Goal: Task Accomplishment & Management: Manage account settings

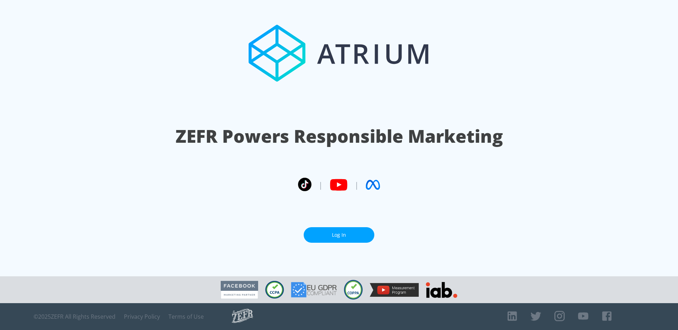
click at [339, 229] on link "Log In" at bounding box center [339, 235] width 71 height 16
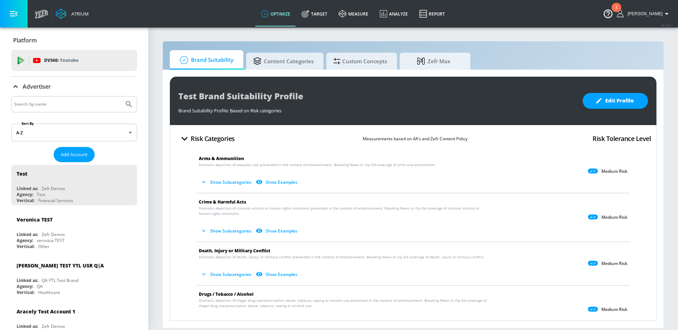
click at [73, 101] on input "Search by name" at bounding box center [67, 104] width 107 height 9
paste input "Alvandi"
type input "Alvandi"
click at [121, 96] on button "Submit Search" at bounding box center [129, 104] width 16 height 16
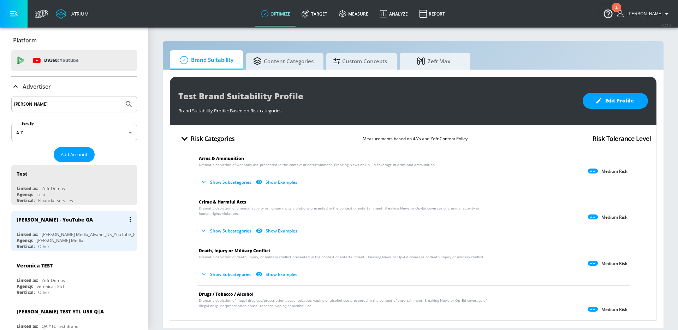
click at [85, 221] on div "Alvandi - YouTube GA" at bounding box center [76, 219] width 119 height 17
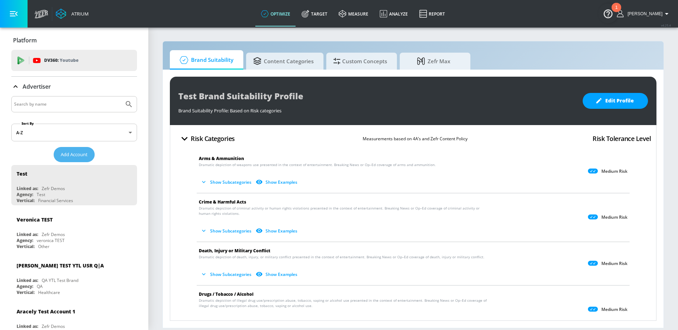
click at [71, 158] on span "Add Account" at bounding box center [74, 155] width 27 height 8
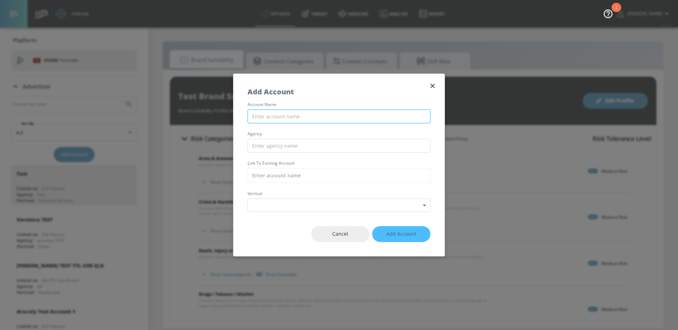
click at [298, 116] on input "text" at bounding box center [339, 117] width 183 height 14
type input "WPP_LEGOLAND_DE_YouTube"
type input "WPP"
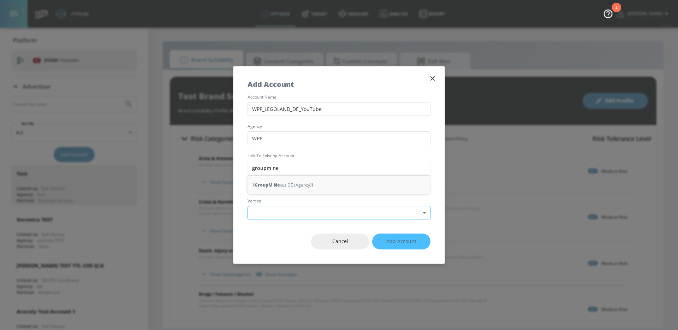
drag, startPoint x: 277, startPoint y: 186, endPoint x: 282, endPoint y: 200, distance: 15.6
click at [277, 186] on strong "GroupM Ne" at bounding box center [267, 184] width 25 height 7
type input "GroupM Nexus DE (Agency)"
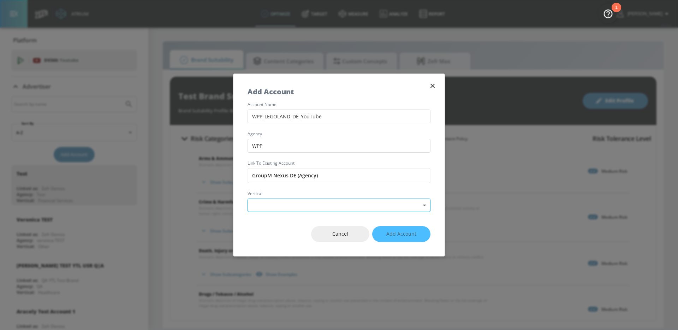
click at [282, 210] on body "Atrium optimize Target measure Analyze Report optimize Target measure Analyze R…" at bounding box center [339, 165] width 678 height 330
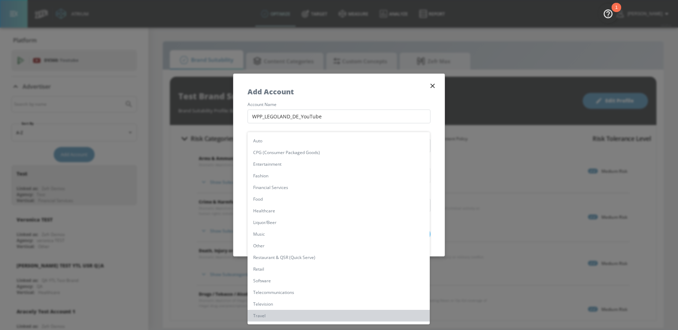
drag, startPoint x: 292, startPoint y: 315, endPoint x: 296, endPoint y: 313, distance: 4.1
click at [292, 315] on li "Travel" at bounding box center [339, 316] width 182 height 12
type input "[object Object]"
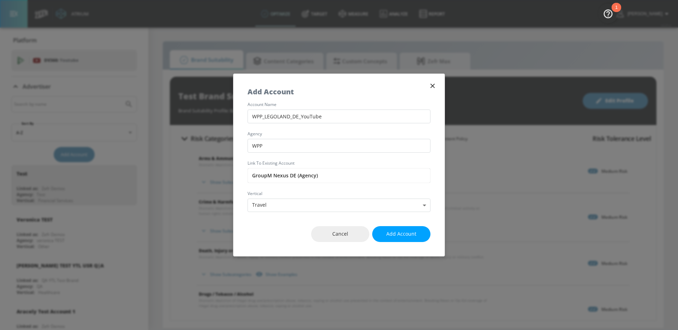
click at [397, 234] on span "Add Account" at bounding box center [402, 234] width 30 height 9
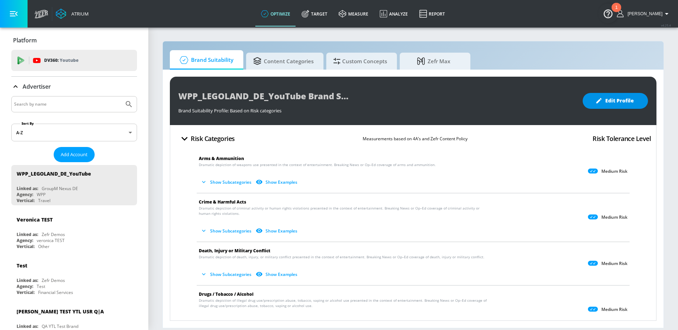
click at [608, 98] on span "Edit Profile" at bounding box center [615, 100] width 37 height 9
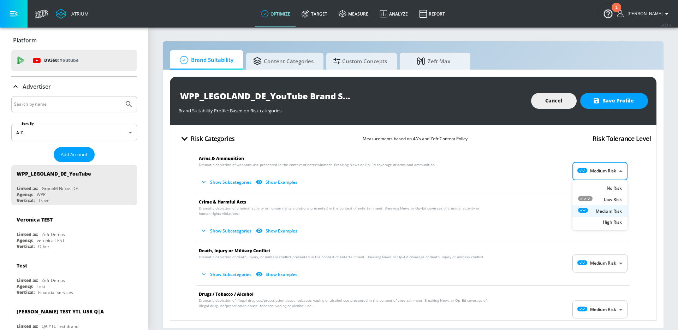
click at [617, 172] on body "Atrium optimize Target measure Analyze Report optimize Target measure Analyze R…" at bounding box center [339, 165] width 678 height 330
click at [611, 187] on p "No Risk" at bounding box center [614, 189] width 15 height 6
type input "MINIMAL"
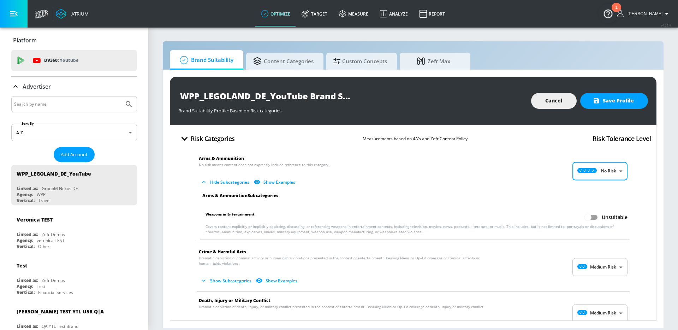
click at [618, 271] on body "Atrium optimize Target measure Analyze Report optimize Target measure Analyze R…" at bounding box center [339, 165] width 678 height 330
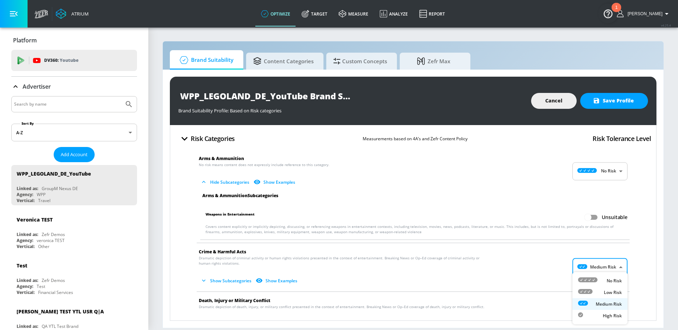
drag, startPoint x: 612, startPoint y: 284, endPoint x: 615, endPoint y: 272, distance: 12.2
click at [612, 284] on div "No Risk" at bounding box center [600, 280] width 44 height 7
type input "MINIMAL"
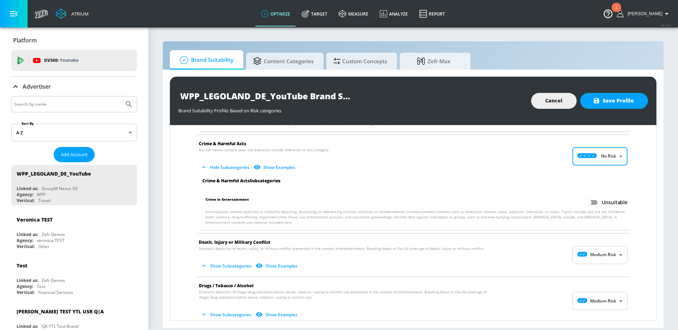
scroll to position [115, 0]
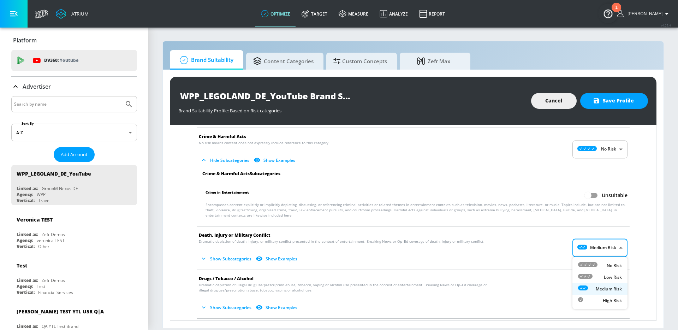
click at [618, 255] on body "Atrium optimize Target measure Analyze Report optimize Target measure Analyze R…" at bounding box center [339, 165] width 678 height 330
click at [610, 268] on p "No Risk" at bounding box center [614, 266] width 15 height 6
type input "MINIMAL"
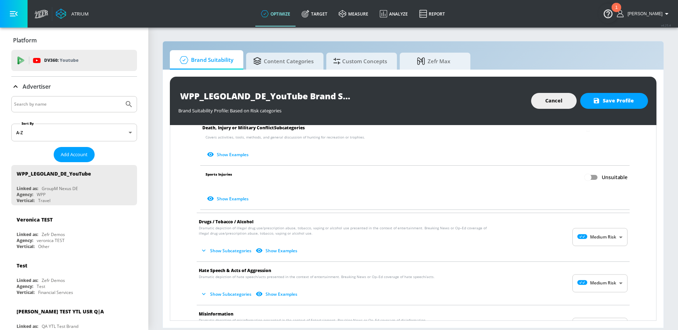
scroll to position [367, 0]
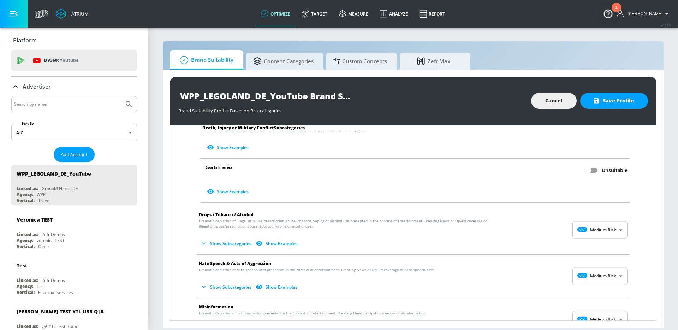
click at [618, 235] on body "Atrium optimize Target measure Analyze Report optimize Target measure Analyze R…" at bounding box center [339, 165] width 678 height 330
click at [615, 248] on p "No Risk" at bounding box center [614, 248] width 15 height 6
type input "MINIMAL"
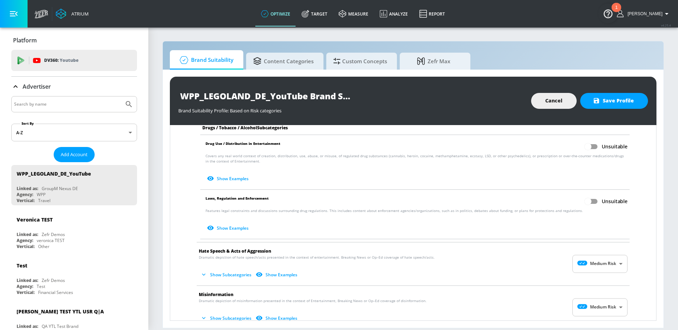
scroll to position [569, 0]
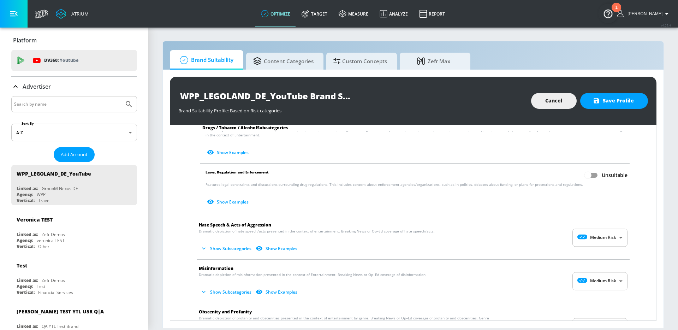
click at [618, 235] on body "Atrium optimize Target measure Analyze Report optimize Target measure Analyze R…" at bounding box center [339, 165] width 678 height 330
click at [614, 250] on li "No Risk" at bounding box center [600, 255] width 55 height 12
type input "MINIMAL"
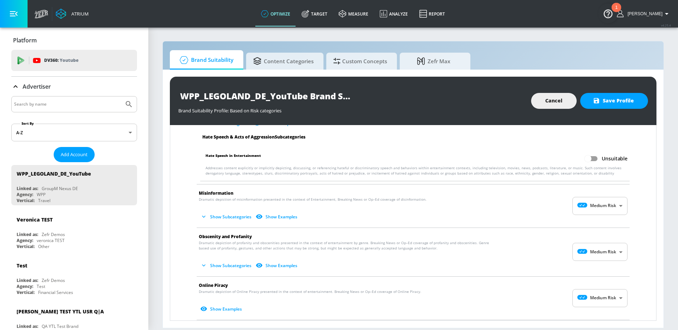
scroll to position [712, 0]
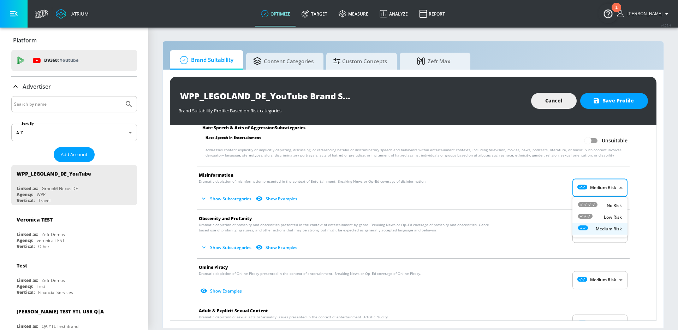
click at [608, 188] on body "Atrium optimize Target measure Analyze Report optimize Target measure Analyze R…" at bounding box center [339, 165] width 678 height 330
click at [603, 203] on div "No Risk" at bounding box center [600, 205] width 44 height 7
type input "MINIMAL"
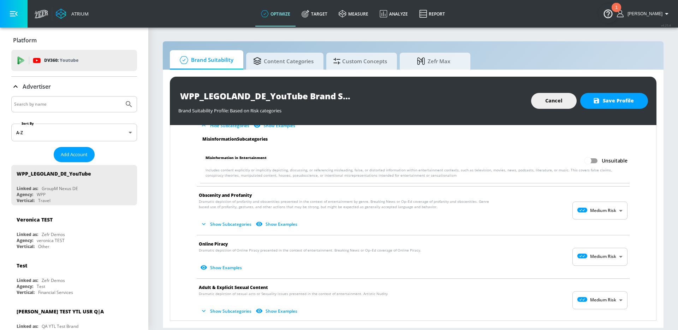
scroll to position [840, 0]
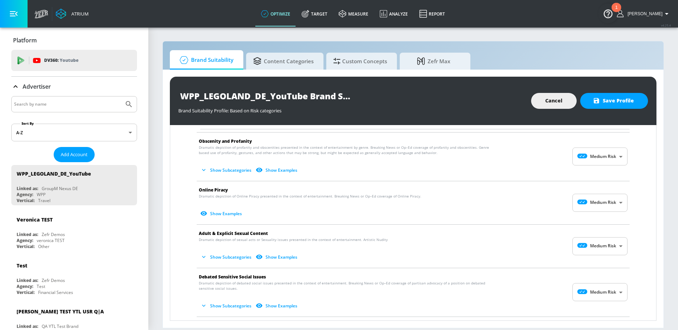
click at [606, 156] on body "Atrium optimize Target measure Analyze Report optimize Target measure Analyze R…" at bounding box center [339, 165] width 678 height 330
click at [601, 176] on div "No Risk" at bounding box center [600, 174] width 44 height 7
type input "MINIMAL"
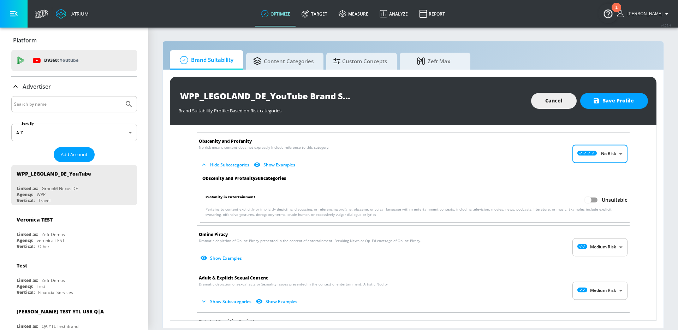
click at [613, 246] on body "Atrium optimize Target measure Analyze Report optimize Target measure Analyze R…" at bounding box center [339, 165] width 678 height 330
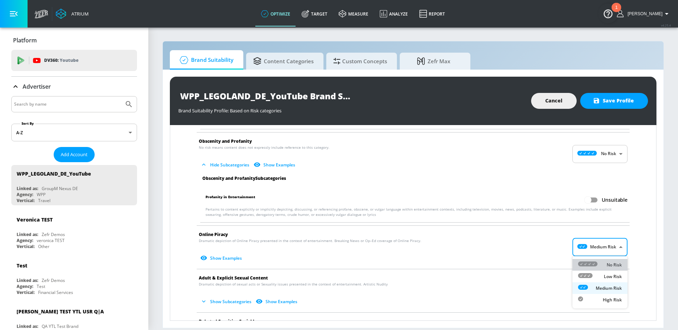
click at [607, 262] on p "No Risk" at bounding box center [614, 265] width 15 height 6
type input "MINIMAL"
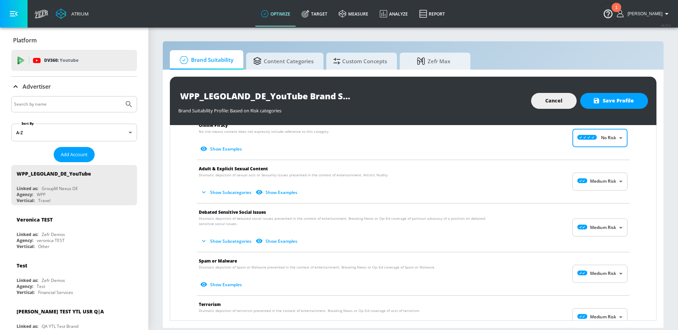
scroll to position [966, 0]
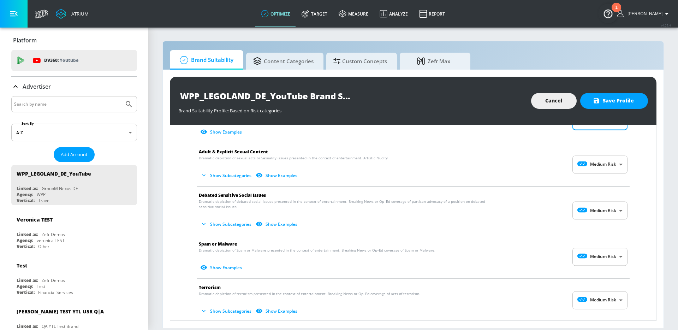
click at [610, 165] on body "Atrium optimize Target measure Analyze Report optimize Target measure Analyze R…" at bounding box center [339, 165] width 678 height 330
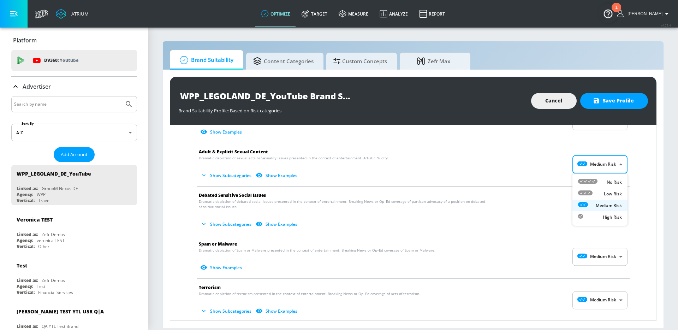
click at [610, 182] on p "No Risk" at bounding box center [614, 182] width 15 height 6
type input "MINIMAL"
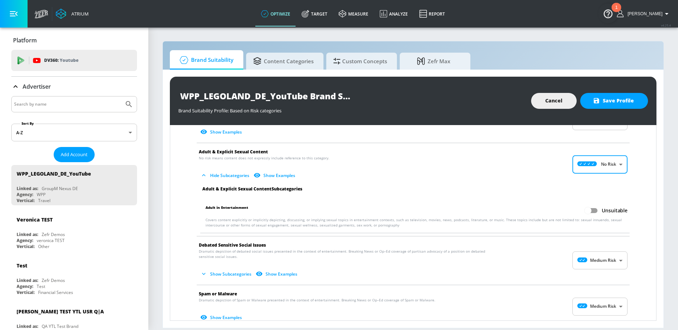
click at [611, 257] on body "Atrium optimize Target measure Analyze Report optimize Target measure Analyze R…" at bounding box center [339, 165] width 678 height 330
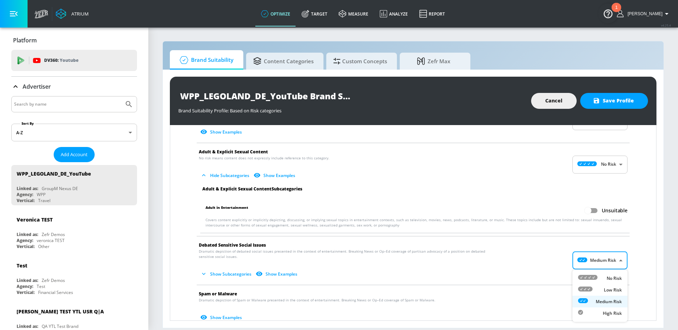
drag, startPoint x: 609, startPoint y: 277, endPoint x: 606, endPoint y: 271, distance: 6.4
click at [609, 277] on p "No Risk" at bounding box center [614, 278] width 15 height 6
type input "MINIMAL"
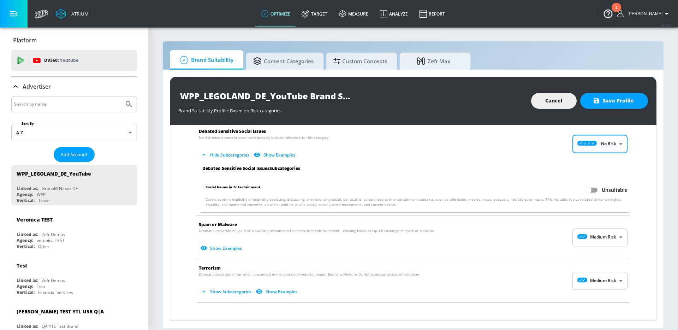
scroll to position [1083, 0]
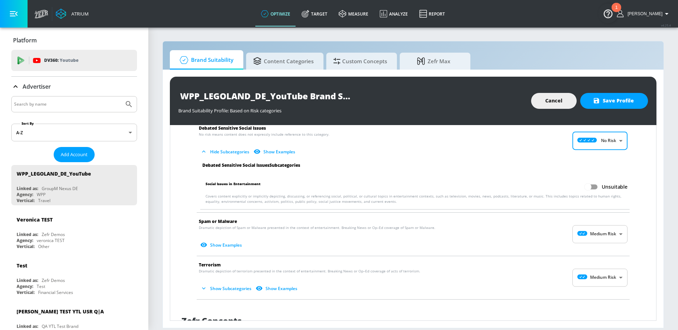
click at [610, 236] on body "Atrium optimize Target measure Analyze Report optimize Target measure Analyze R…" at bounding box center [339, 165] width 678 height 330
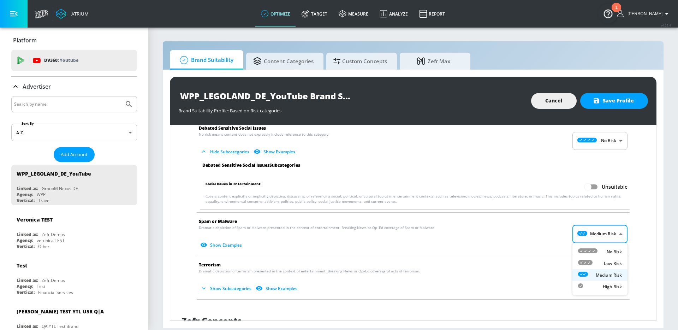
click at [608, 250] on p "No Risk" at bounding box center [614, 252] width 15 height 6
type input "MINIMAL"
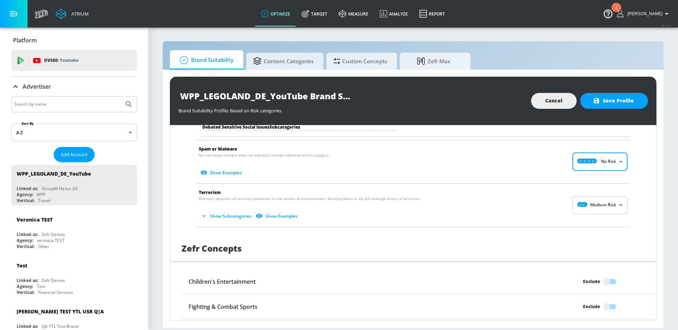
scroll to position [1191, 0]
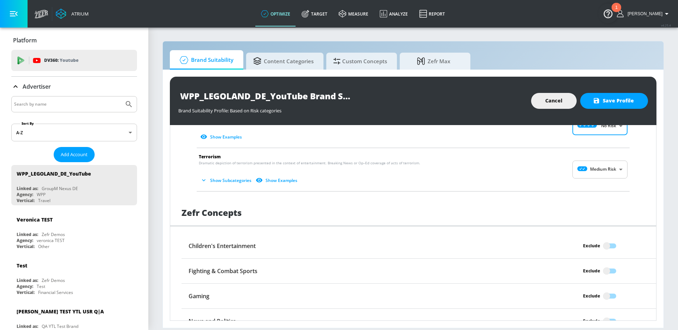
click at [613, 171] on body "Atrium optimize Target measure Analyze Report optimize Target measure Analyze R…" at bounding box center [339, 165] width 678 height 330
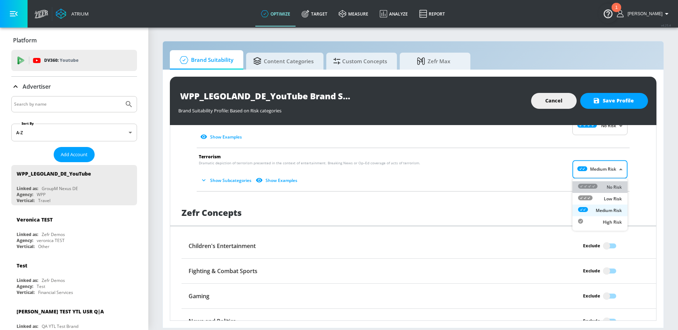
click at [611, 188] on p "No Risk" at bounding box center [614, 187] width 15 height 6
type input "MINIMAL"
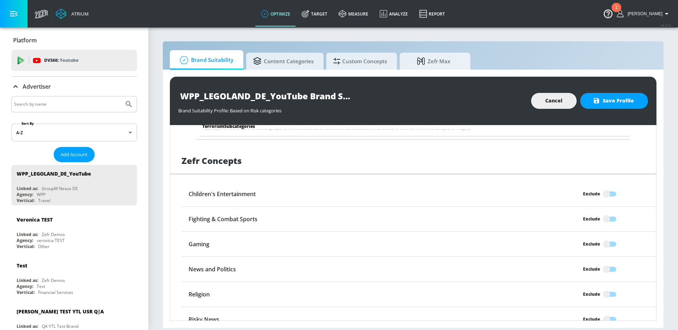
scroll to position [1304, 0]
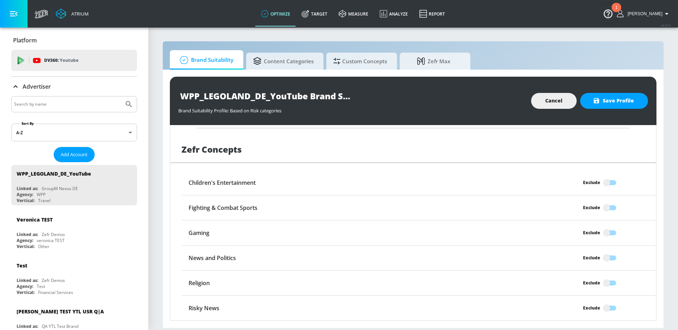
click at [614, 207] on input "Exclude" at bounding box center [607, 207] width 40 height 13
checkbox input "true"
drag, startPoint x: 608, startPoint y: 259, endPoint x: 610, endPoint y: 265, distance: 5.6
click at [608, 259] on input "Exclude" at bounding box center [607, 257] width 40 height 13
checkbox input "true"
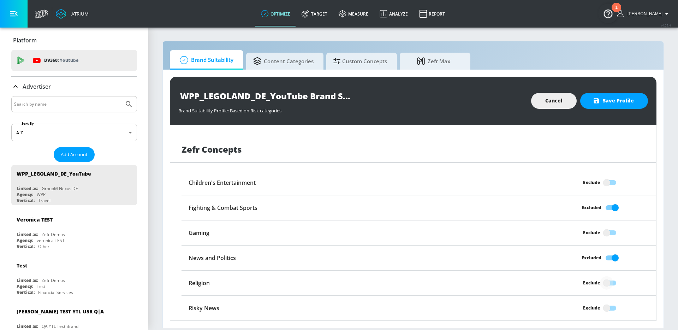
drag, startPoint x: 612, startPoint y: 283, endPoint x: 613, endPoint y: 302, distance: 18.7
click at [612, 286] on input "Exclude" at bounding box center [607, 282] width 40 height 13
checkbox input "true"
click at [612, 306] on input "Exclude" at bounding box center [607, 307] width 40 height 13
checkbox input "true"
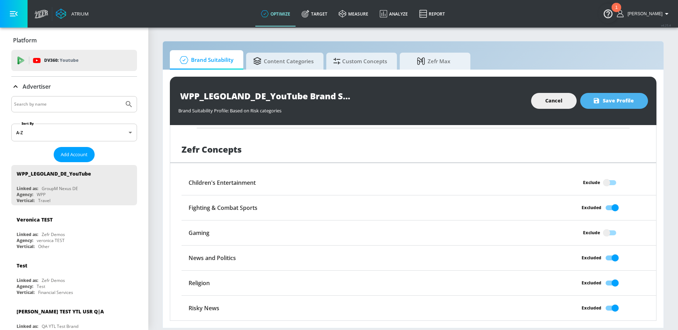
click at [623, 99] on span "Save Profile" at bounding box center [615, 100] width 40 height 9
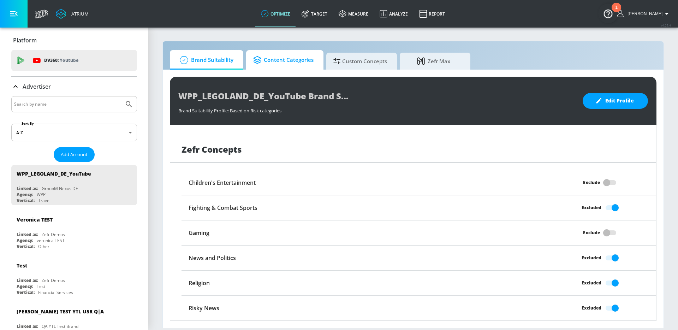
click at [312, 59] on span "Content Categories" at bounding box center [283, 60] width 60 height 17
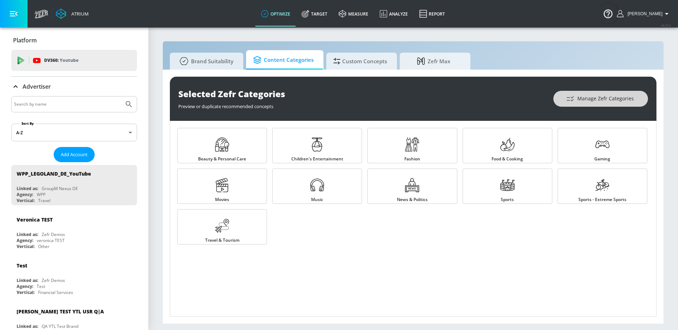
click at [583, 103] on button "Manage Zefr Categories" at bounding box center [601, 99] width 95 height 16
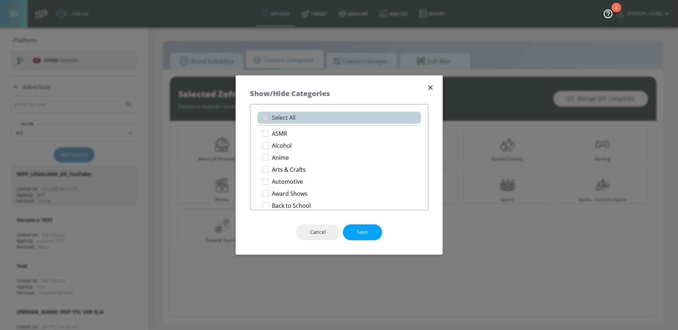
drag, startPoint x: 287, startPoint y: 118, endPoint x: 298, endPoint y: 146, distance: 30.1
click at [287, 118] on p "Select All" at bounding box center [284, 117] width 24 height 7
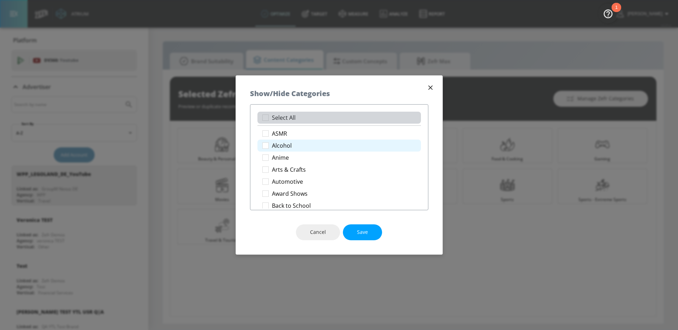
checkbox input "true"
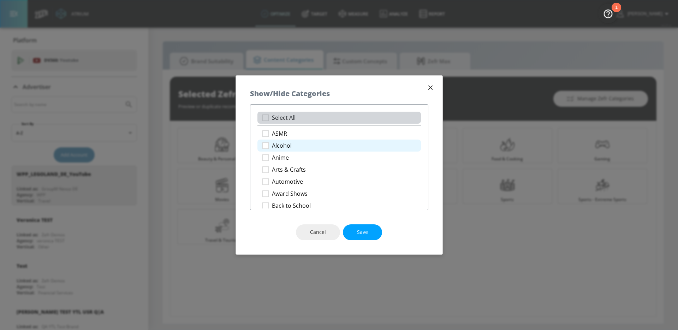
checkbox input "true"
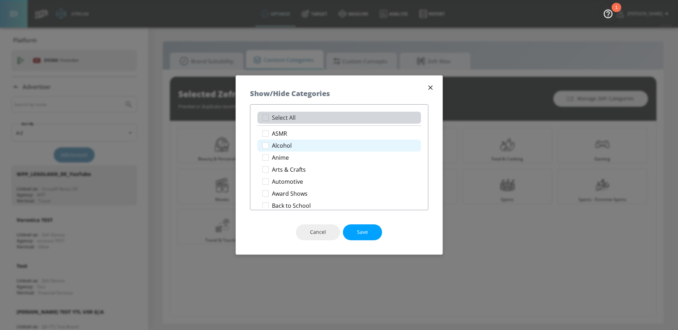
checkbox input "true"
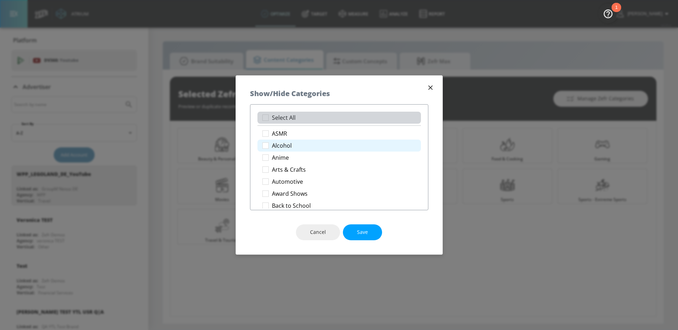
checkbox input "true"
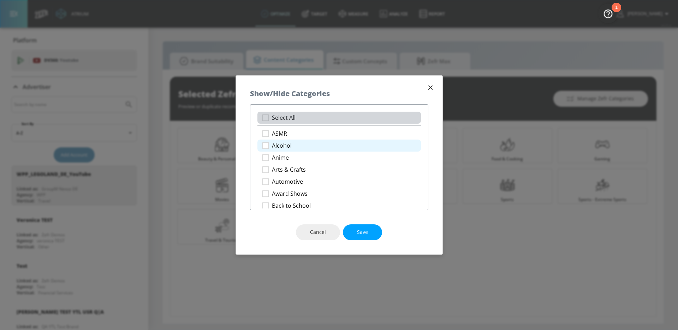
checkbox input "true"
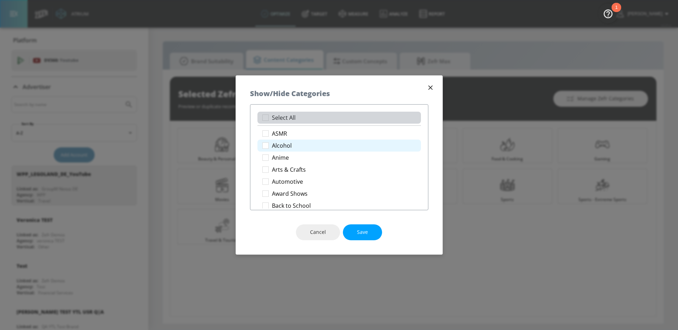
checkbox input "true"
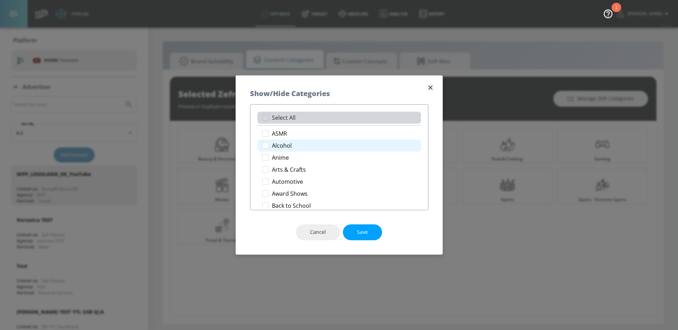
checkbox input "true"
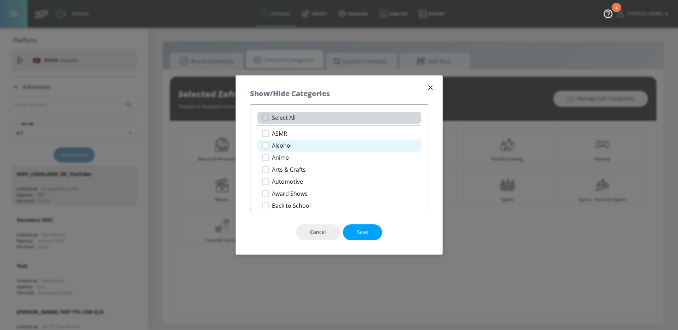
checkbox input "true"
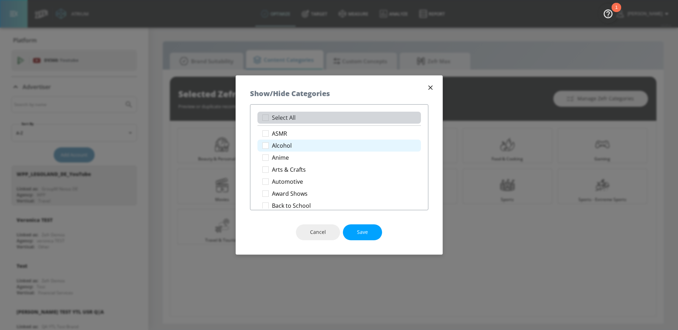
checkbox input "true"
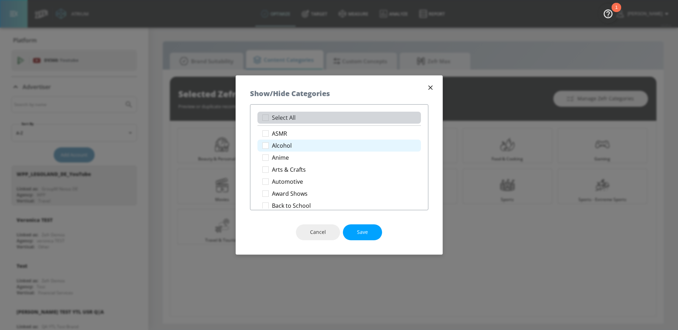
checkbox input "true"
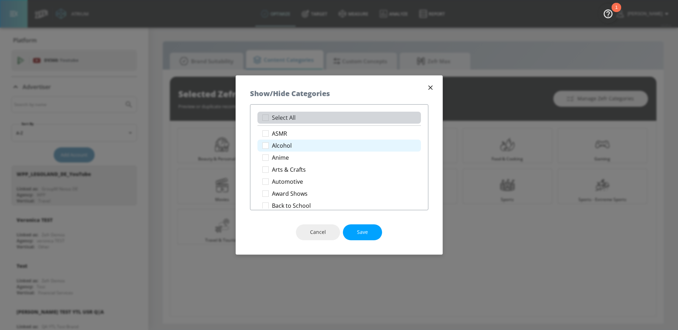
checkbox input "true"
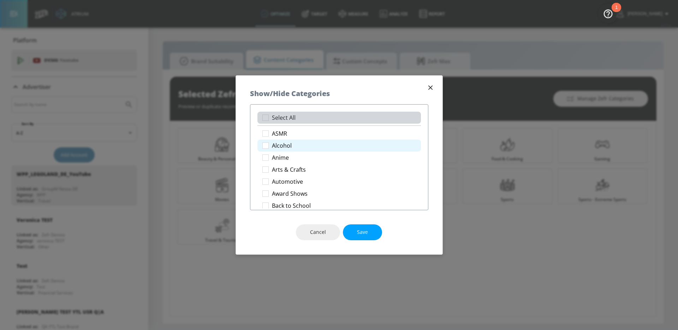
checkbox input "true"
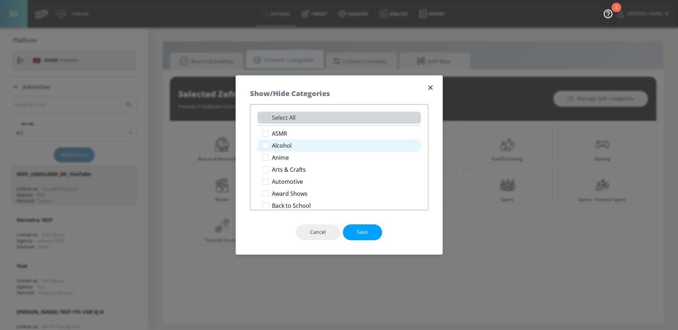
checkbox input "true"
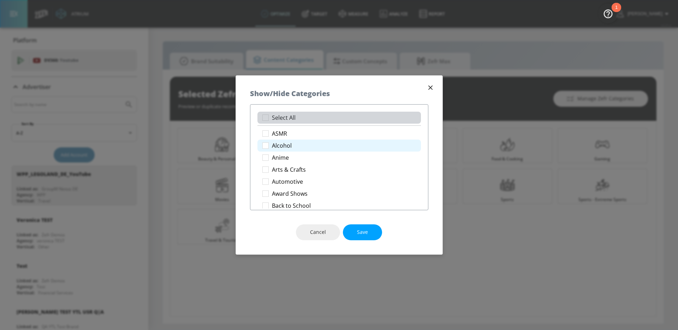
checkbox input "true"
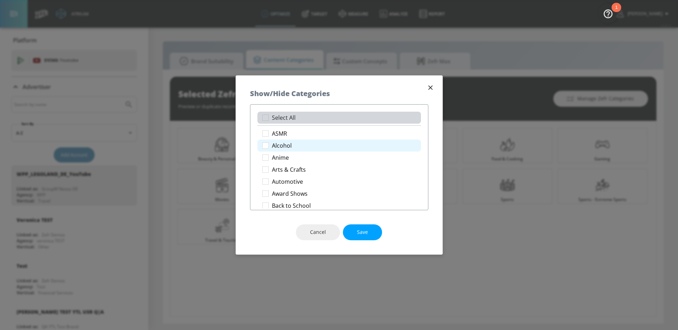
checkbox input "true"
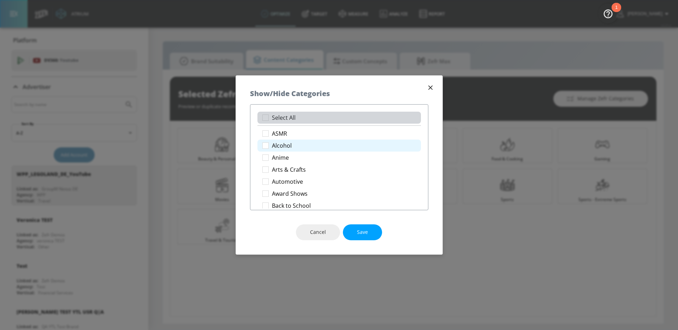
checkbox input "true"
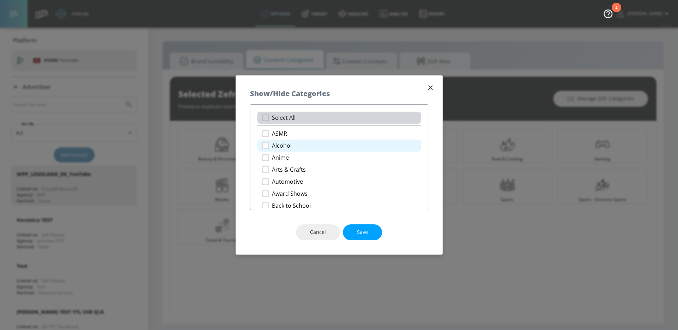
checkbox input "true"
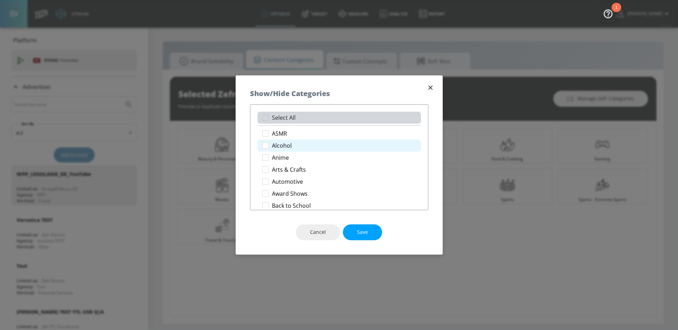
checkbox input "true"
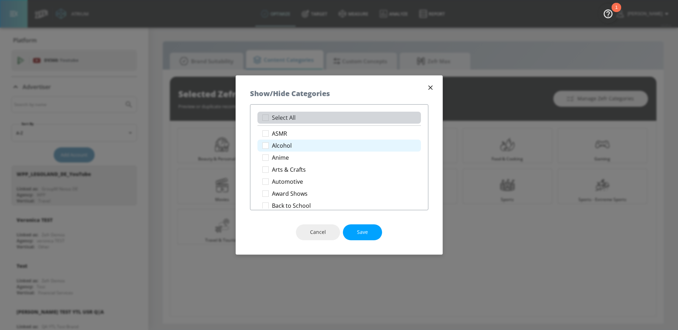
checkbox input "true"
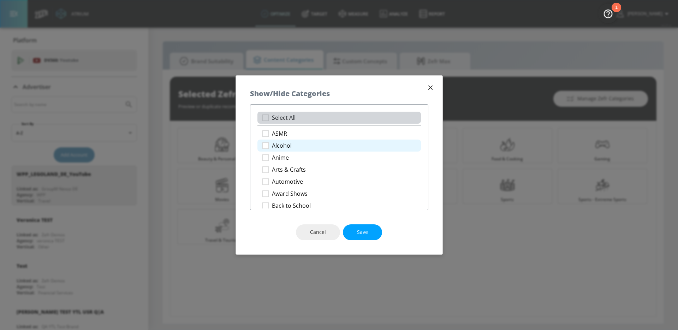
checkbox input "true"
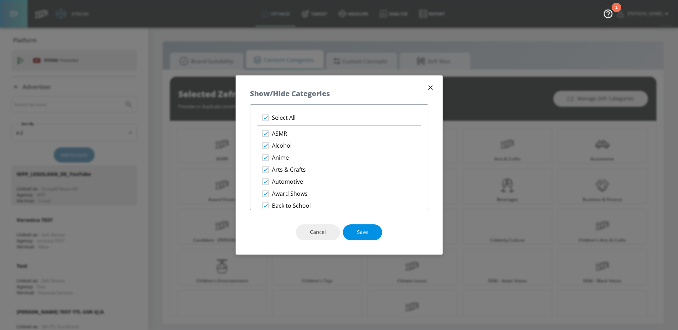
click at [358, 233] on span "Save" at bounding box center [362, 232] width 11 height 9
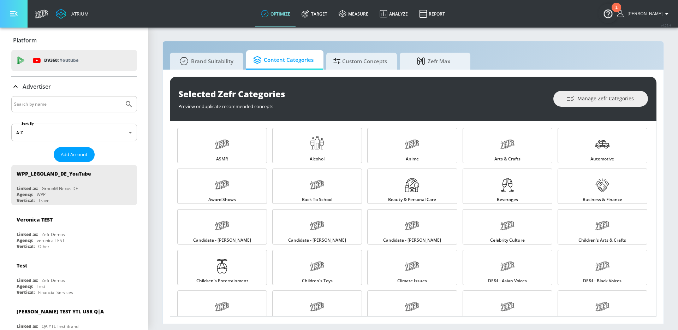
drag, startPoint x: 15, startPoint y: 14, endPoint x: 151, endPoint y: 34, distance: 137.5
click at [15, 14] on icon "button" at bounding box center [14, 13] width 8 height 5
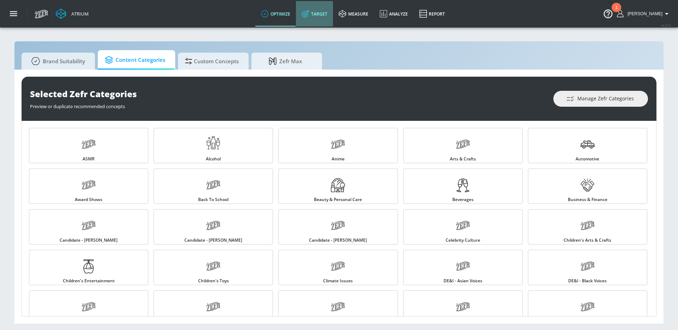
click at [328, 17] on link "Target" at bounding box center [314, 13] width 37 height 25
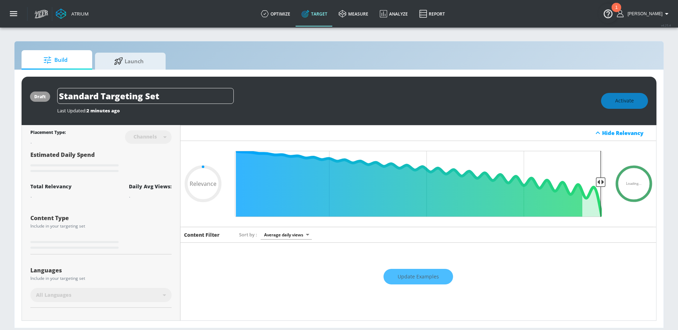
type input "0.05"
click at [198, 98] on input "Standard Targeting Set" at bounding box center [145, 96] width 177 height 16
paste input "witzerland"
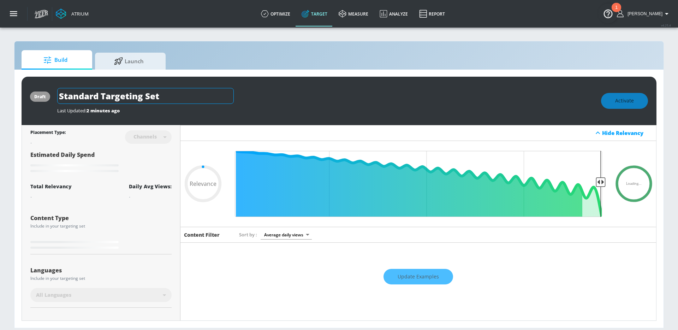
type input "[GEOGRAPHIC_DATA]"
type input "0.05"
type input "[GEOGRAPHIC_DATA]"
type input "0.05"
type input "[GEOGRAPHIC_DATA] K"
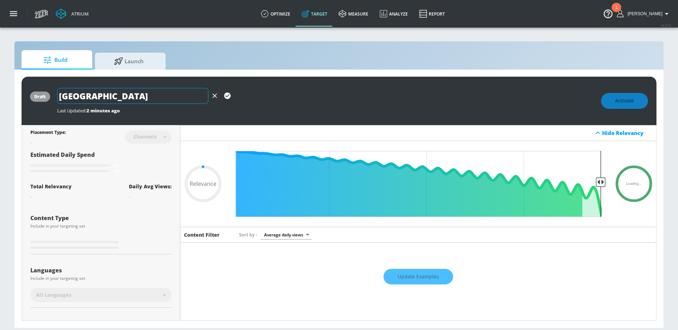
type input "0.05"
type input "[GEOGRAPHIC_DATA] Ki"
type input "0.05"
type input "Switzerland Kid"
type input "0.6"
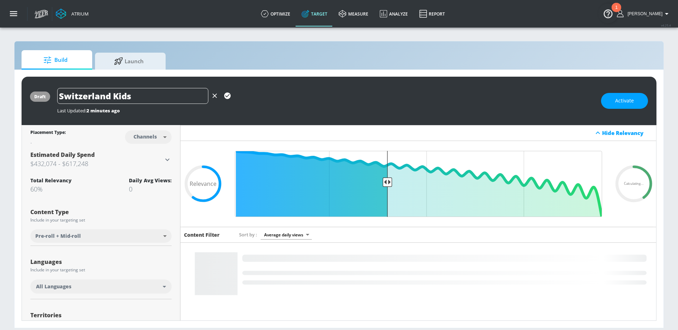
type input "Switzerland Kids"
click at [228, 96] on icon "button" at bounding box center [228, 96] width 8 height 8
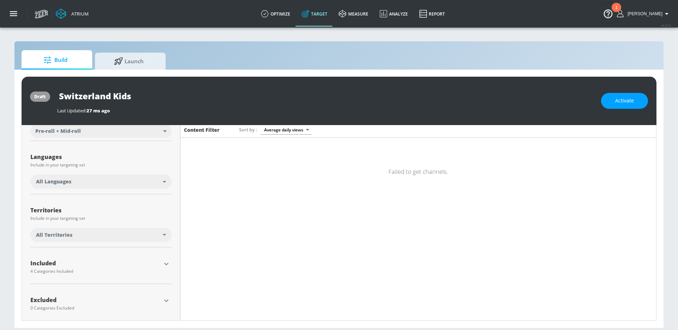
scroll to position [111, 0]
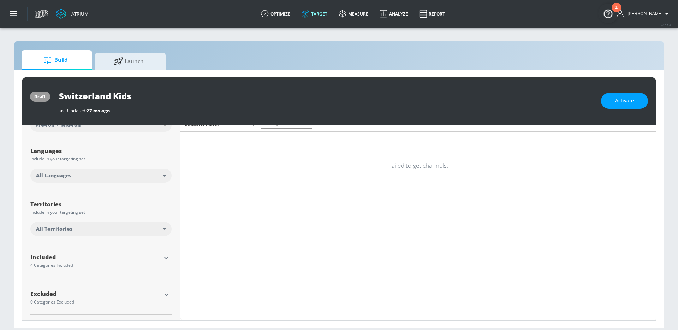
click at [129, 171] on div "All Languages" at bounding box center [100, 176] width 141 height 14
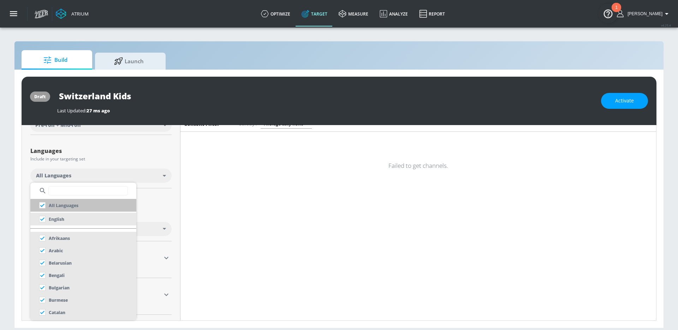
click at [53, 217] on p "English" at bounding box center [57, 219] width 16 height 7
checkbox input "false"
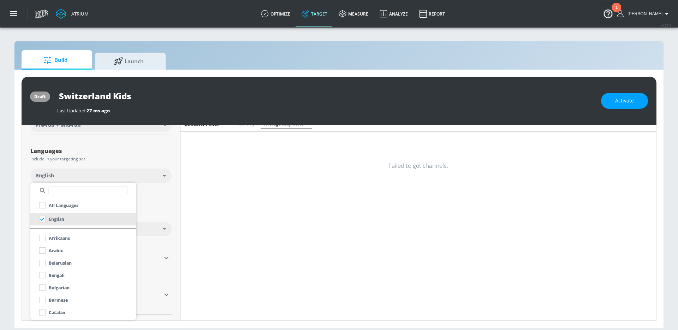
click at [63, 192] on input "text" at bounding box center [88, 190] width 80 height 9
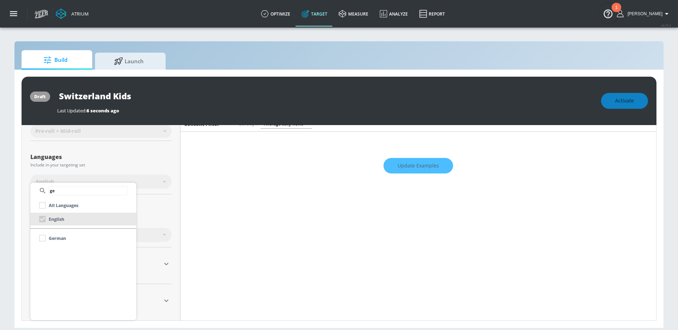
scroll to position [117, 0]
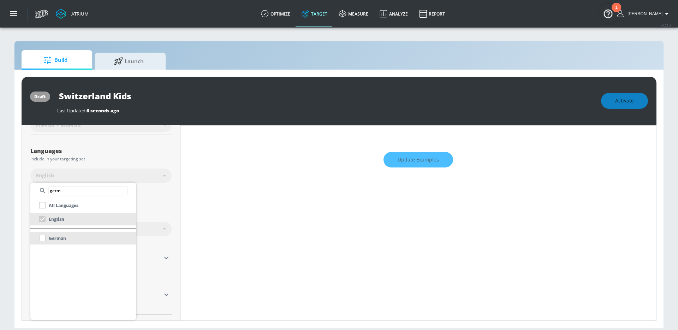
type input "germ"
click at [58, 235] on p "German" at bounding box center [57, 238] width 17 height 7
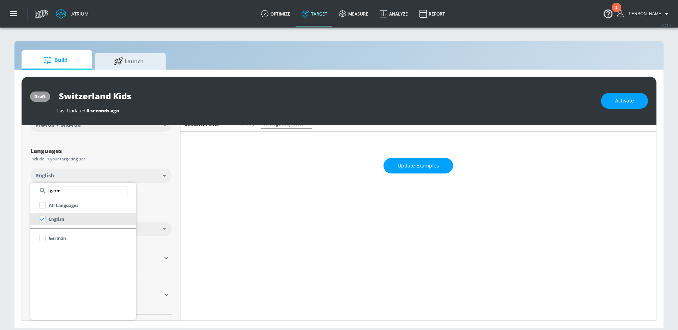
scroll to position [111, 0]
click at [43, 239] on input "checkbox" at bounding box center [42, 238] width 13 height 13
drag, startPoint x: 169, startPoint y: 201, endPoint x: 142, endPoint y: 235, distance: 43.2
click at [169, 201] on div at bounding box center [339, 165] width 678 height 330
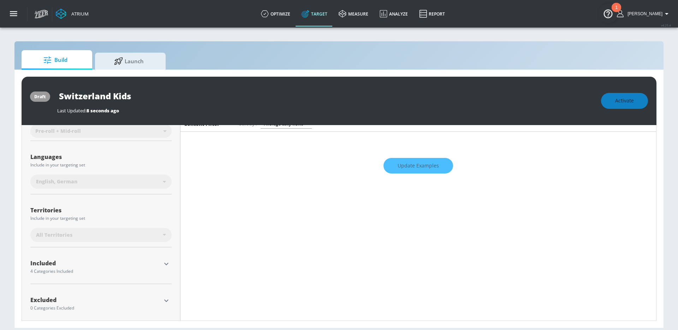
scroll to position [117, 0]
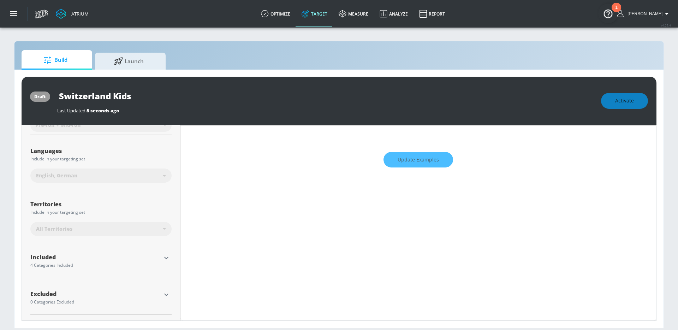
click at [129, 232] on div "All Territories" at bounding box center [99, 228] width 127 height 7
click at [163, 257] on icon "button" at bounding box center [166, 258] width 8 height 8
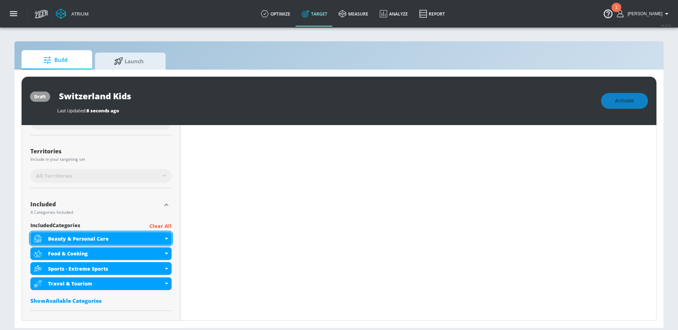
scroll to position [177, 0]
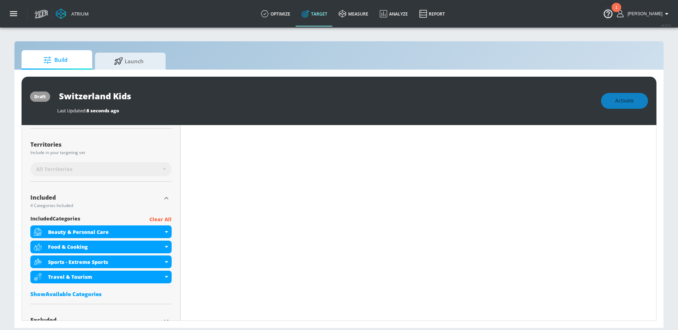
click at [156, 219] on p "Clear All" at bounding box center [160, 219] width 22 height 9
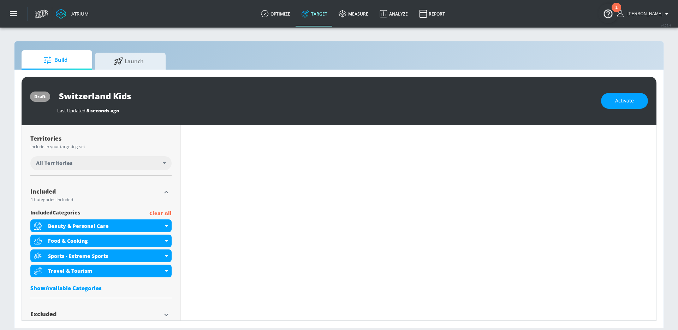
scroll to position [171, 0]
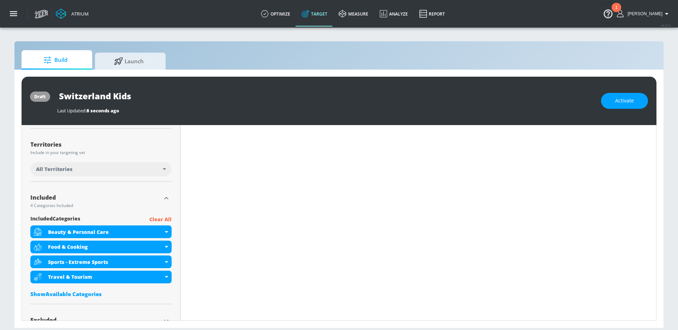
drag, startPoint x: 166, startPoint y: 217, endPoint x: 159, endPoint y: 172, distance: 46.1
click at [166, 217] on p "Clear All" at bounding box center [160, 219] width 22 height 9
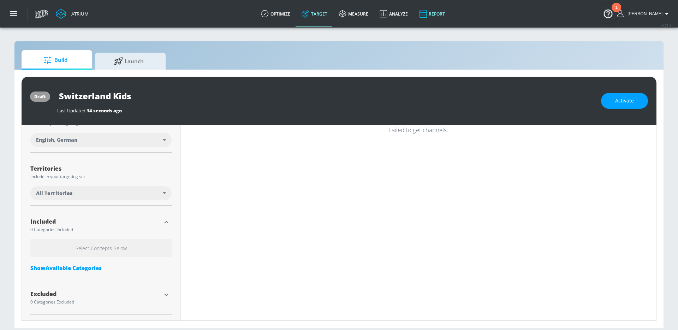
scroll to position [147, 0]
click at [142, 197] on div "All Territories" at bounding box center [100, 193] width 141 height 14
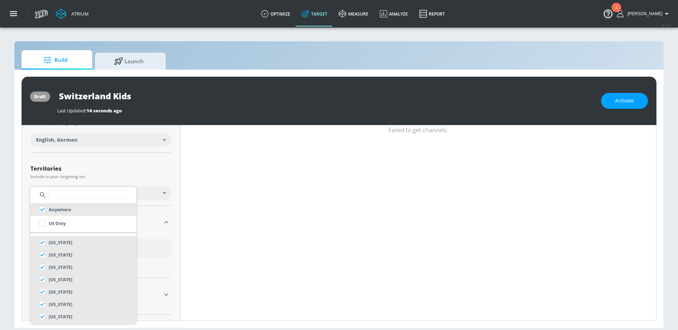
click at [103, 199] on input "text" at bounding box center [88, 194] width 80 height 9
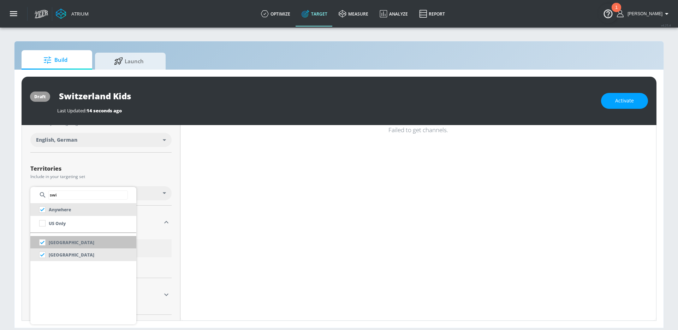
type input "swi"
click at [71, 245] on p "[GEOGRAPHIC_DATA]" at bounding box center [72, 242] width 46 height 7
checkbox input "false"
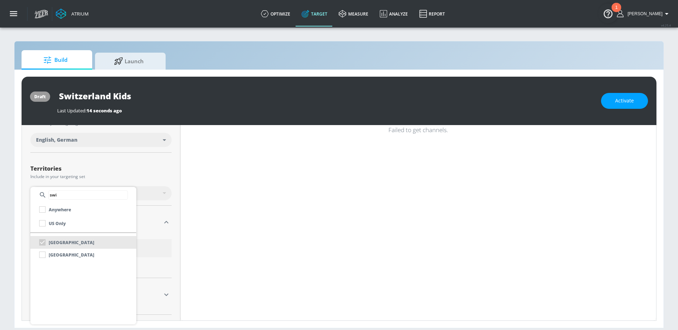
click at [12, 232] on div at bounding box center [339, 165] width 678 height 330
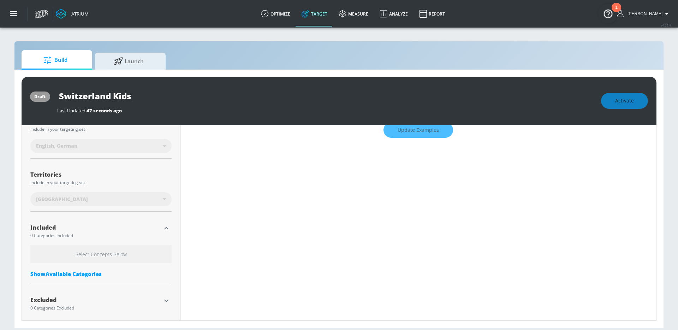
scroll to position [153, 0]
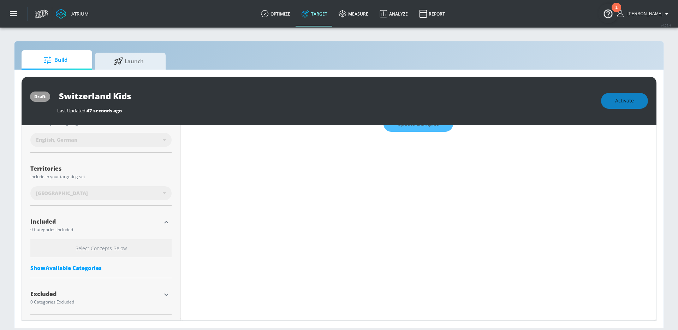
click at [89, 268] on div "Show Available Categories" at bounding box center [100, 267] width 141 height 7
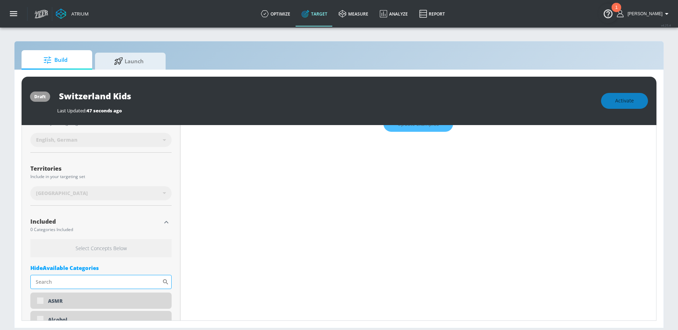
click at [73, 280] on input "Sort By" at bounding box center [96, 282] width 132 height 14
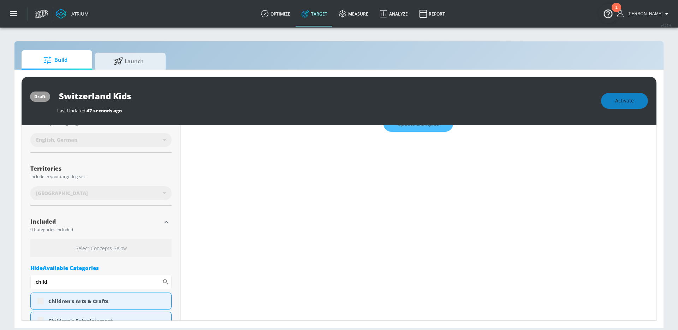
scroll to position [187, 0]
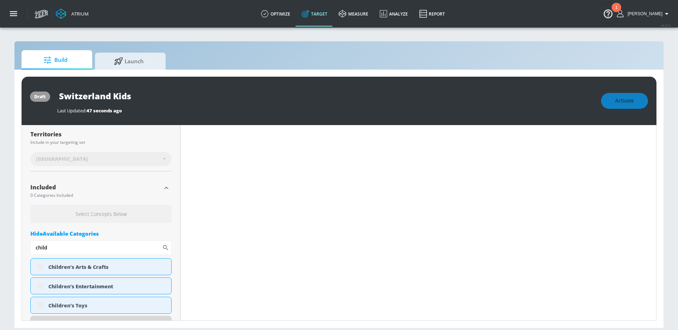
type input "child"
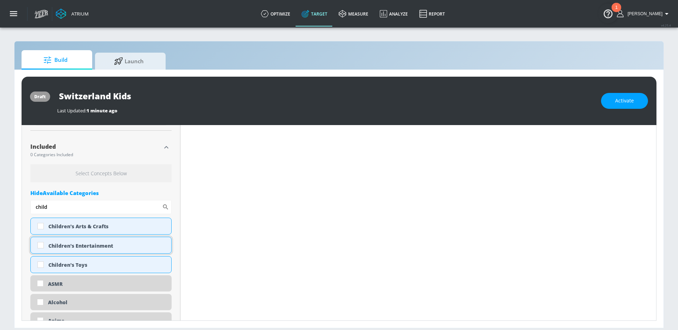
scroll to position [216, 0]
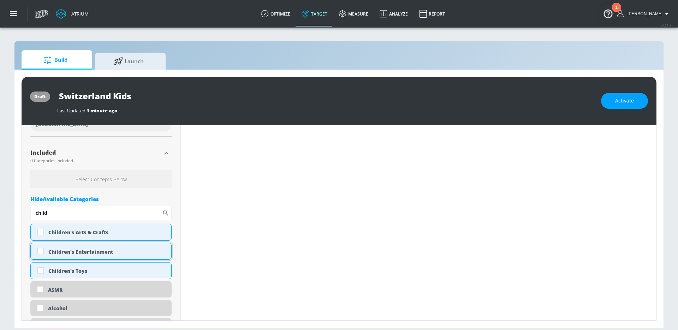
click at [137, 247] on div "Children's Entertainment" at bounding box center [100, 251] width 141 height 17
checkbox input "true"
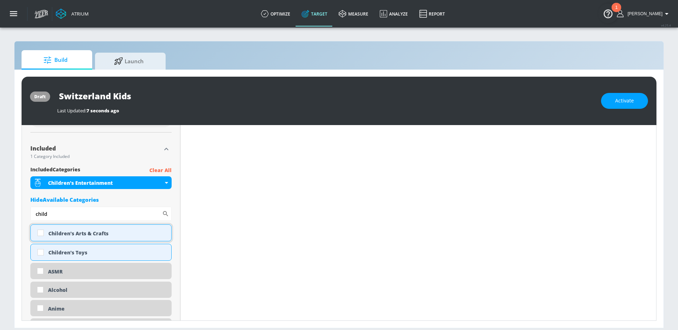
scroll to position [214, 0]
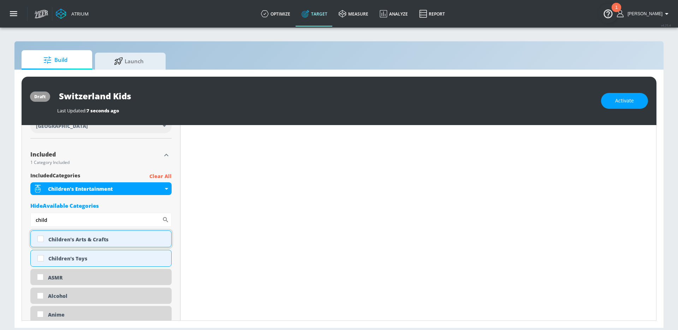
click at [75, 238] on div "Children's Arts & Crafts" at bounding box center [107, 239] width 118 height 7
checkbox input "true"
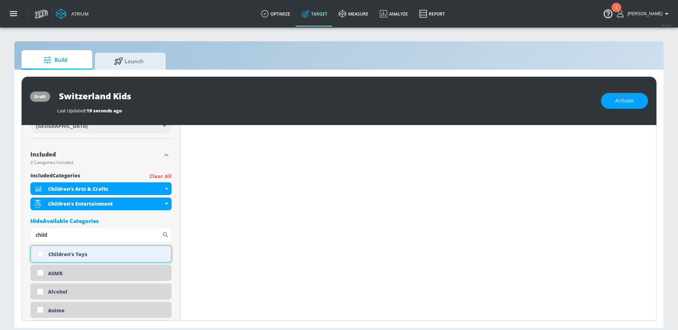
click at [61, 252] on div "Children's Toys" at bounding box center [107, 254] width 118 height 7
checkbox input "true"
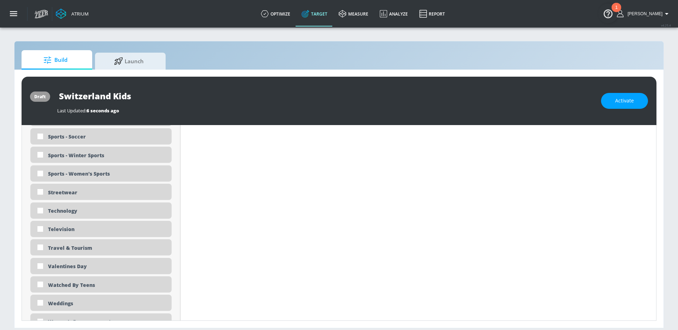
scroll to position [2162, 0]
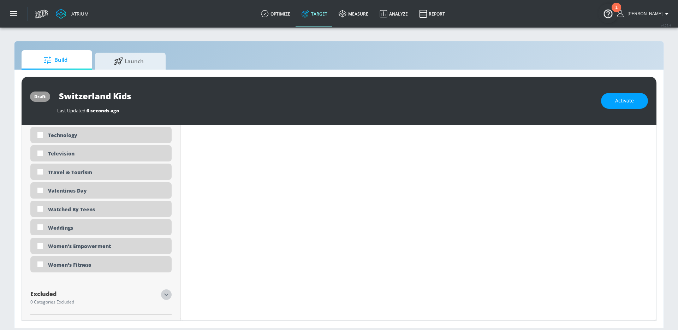
click at [162, 294] on icon "button" at bounding box center [166, 294] width 8 height 8
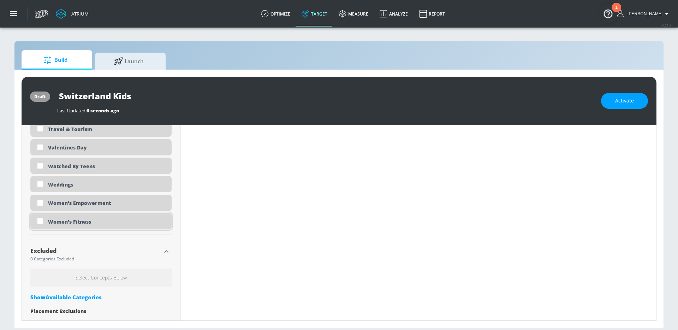
scroll to position [2226, 0]
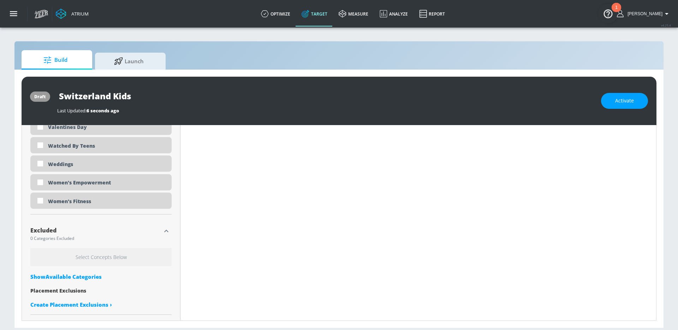
click at [52, 279] on div "Show Available Categories" at bounding box center [100, 276] width 141 height 7
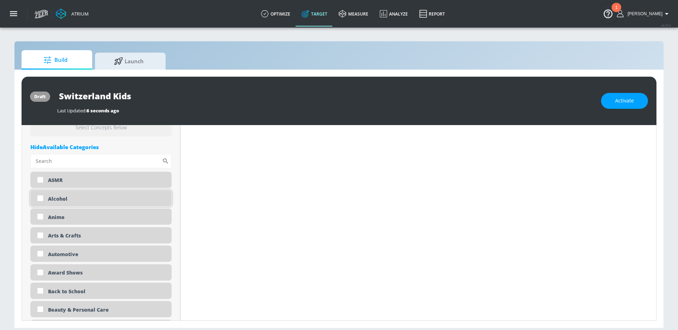
scroll to position [2356, 0]
click at [67, 197] on div "Alcohol" at bounding box center [107, 198] width 118 height 7
checkbox input "true"
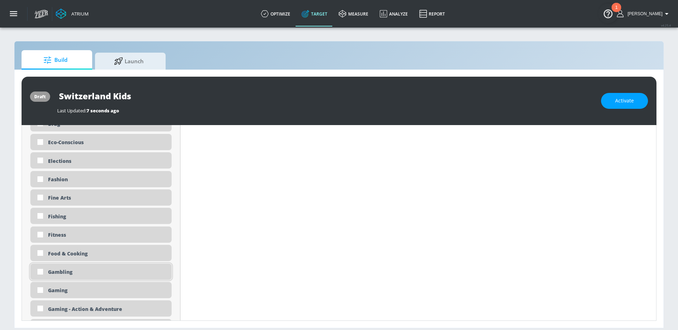
scroll to position [2799, 0]
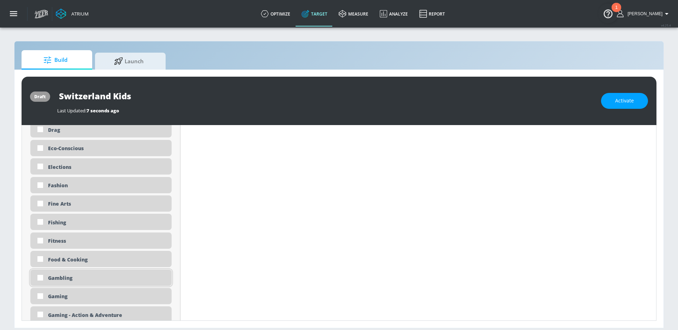
click at [76, 273] on div "Gambling" at bounding box center [100, 278] width 141 height 16
checkbox input "true"
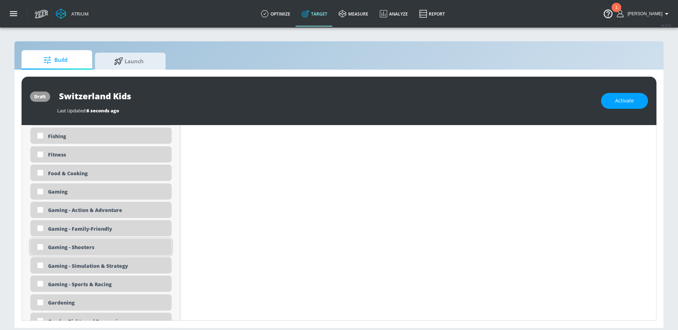
click at [89, 248] on div "Gaming - Shooters" at bounding box center [107, 247] width 118 height 7
checkbox input "true"
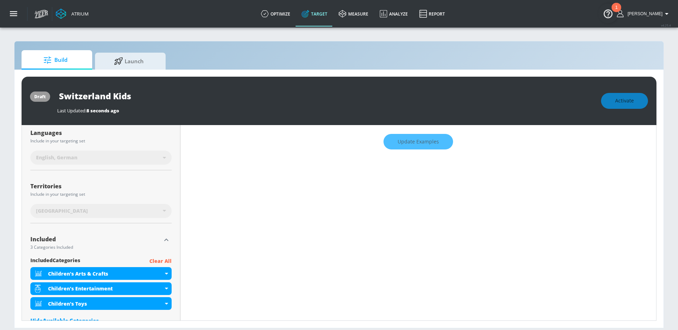
scroll to position [194, 0]
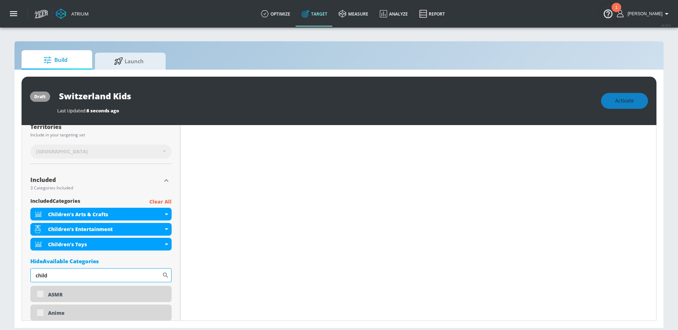
click at [78, 273] on input "child" at bounding box center [96, 275] width 132 height 14
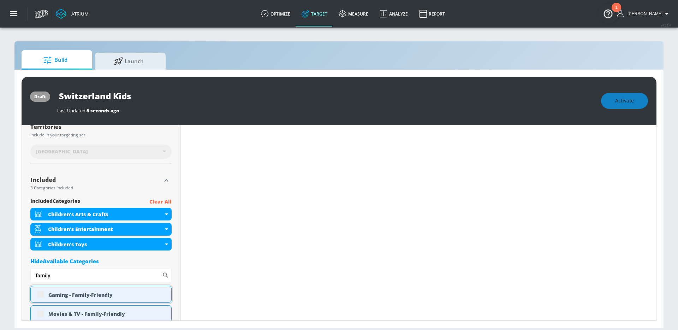
type input "family"
click at [79, 295] on div "Gaming - Family-Friendly" at bounding box center [107, 295] width 118 height 7
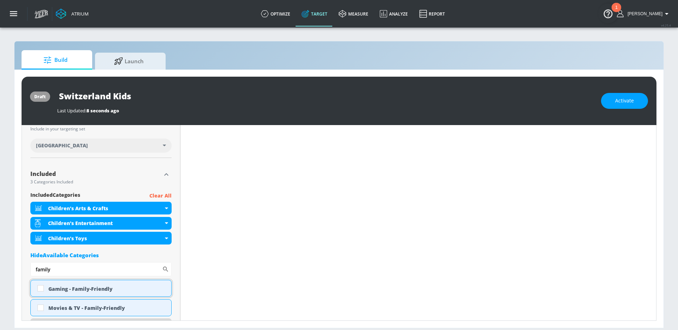
scroll to position [188, 0]
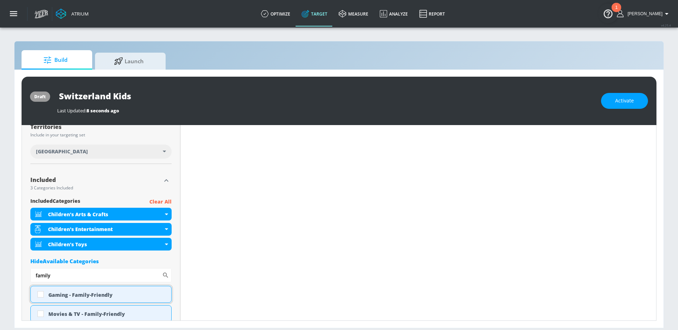
click at [82, 298] on div "Gaming - Family-Friendly" at bounding box center [107, 295] width 118 height 7
checkbox input "true"
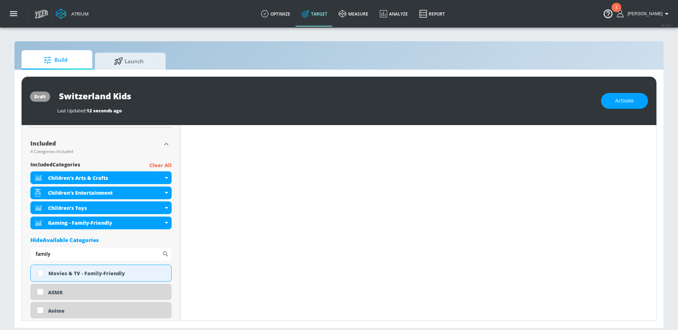
scroll to position [219, 0]
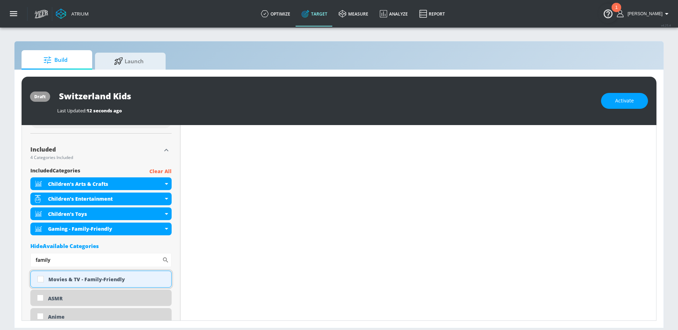
click at [94, 280] on div "Movies & TV - Family-Friendly" at bounding box center [107, 279] width 118 height 7
checkbox input "true"
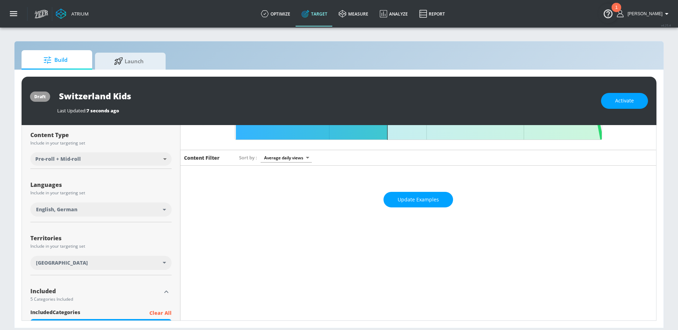
scroll to position [0, 0]
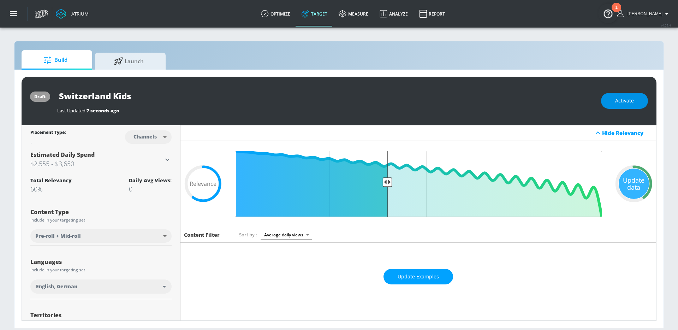
click at [631, 100] on span "Activate" at bounding box center [625, 100] width 19 height 9
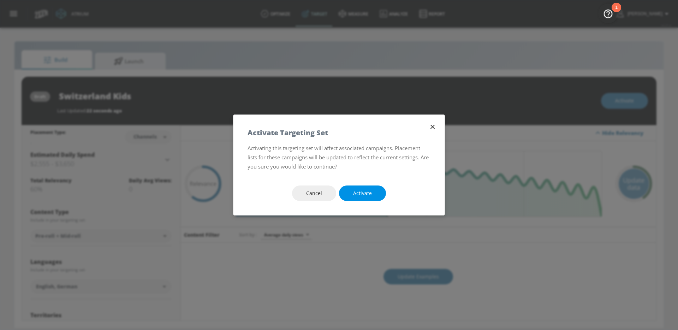
click at [358, 196] on span "Activate" at bounding box center [362, 193] width 19 height 9
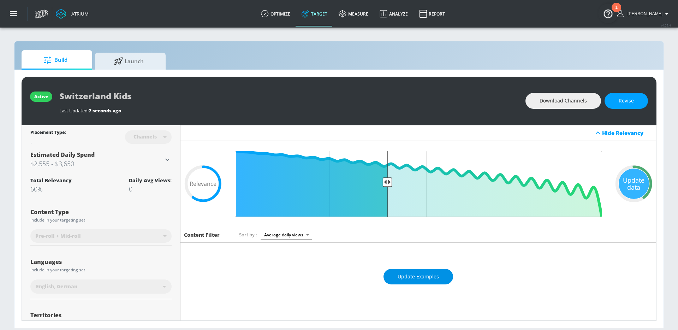
click at [440, 273] on button "Update Examples" at bounding box center [419, 277] width 70 height 16
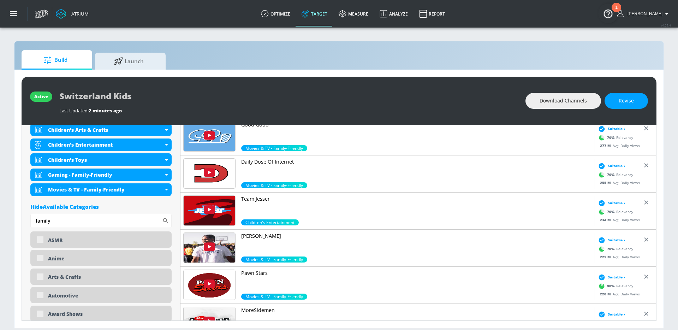
scroll to position [278, 0]
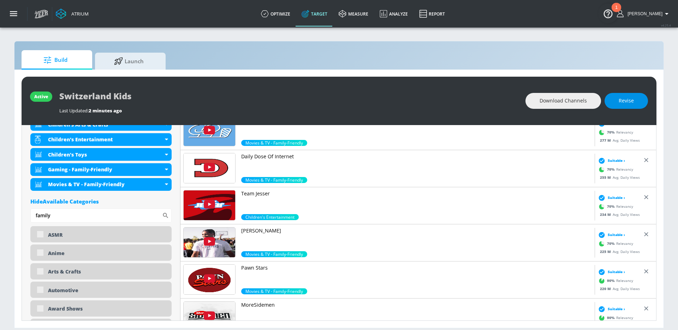
click at [639, 102] on button "Revise" at bounding box center [626, 101] width 43 height 16
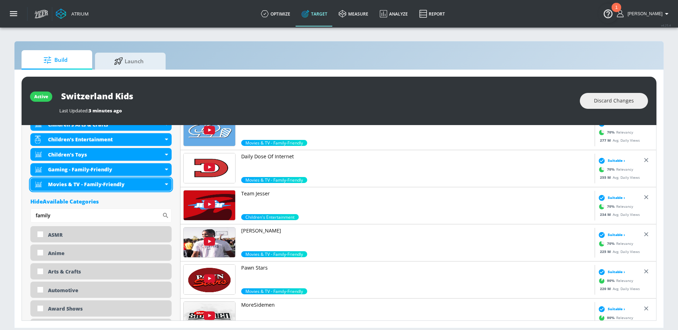
click at [167, 187] on div "Movies & TV - Family-Friendly" at bounding box center [100, 184] width 141 height 13
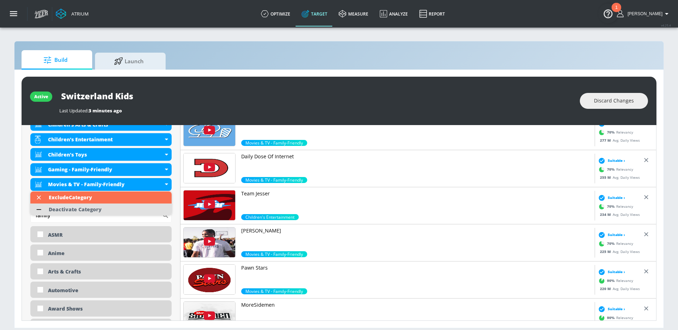
click at [134, 212] on li "Deactivate Category" at bounding box center [100, 210] width 141 height 12
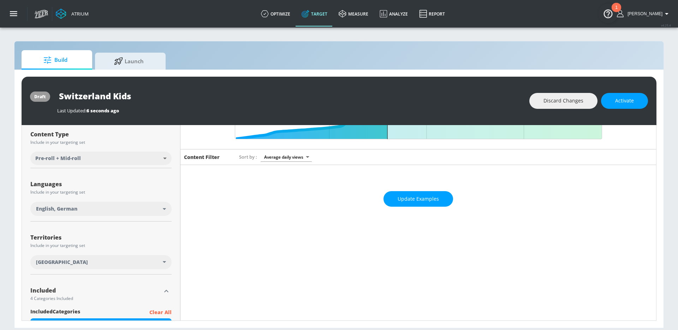
scroll to position [0, 0]
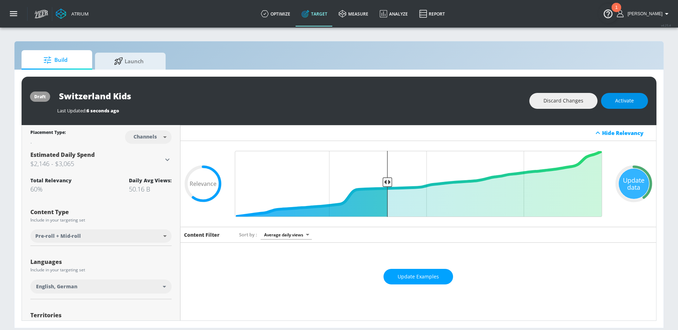
click at [623, 100] on span "Activate" at bounding box center [625, 100] width 19 height 9
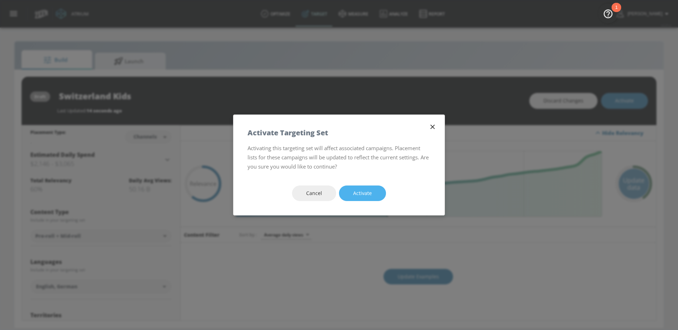
click at [360, 192] on span "Activate" at bounding box center [362, 193] width 19 height 9
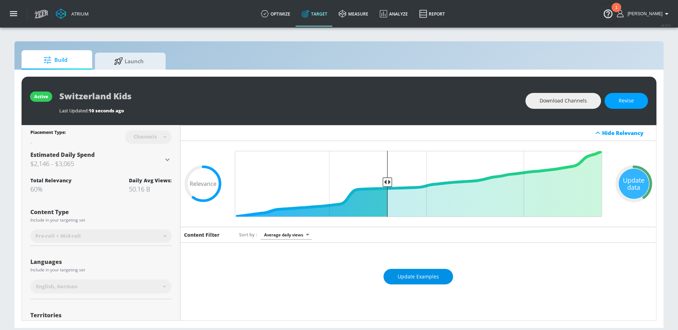
click at [417, 270] on button "Update Examples" at bounding box center [419, 277] width 70 height 16
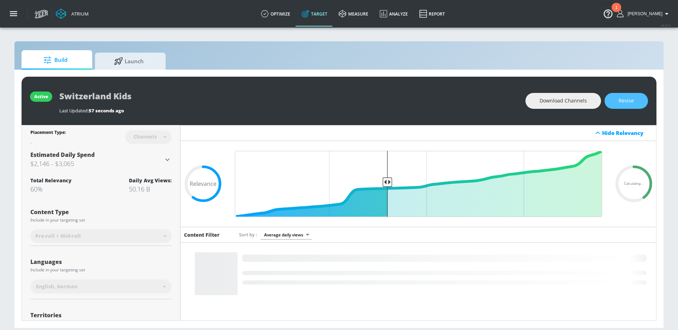
drag, startPoint x: 617, startPoint y: 98, endPoint x: 435, endPoint y: 93, distance: 181.3
click at [617, 98] on button "Revise" at bounding box center [626, 101] width 43 height 16
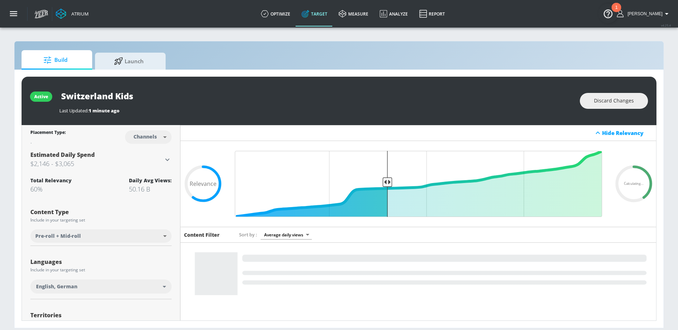
click at [177, 101] on input "Switzerland Kids" at bounding box center [147, 96] width 177 height 16
type input "Switzerland Kids - ENG & DE"
click at [226, 97] on icon "button" at bounding box center [230, 96] width 8 height 8
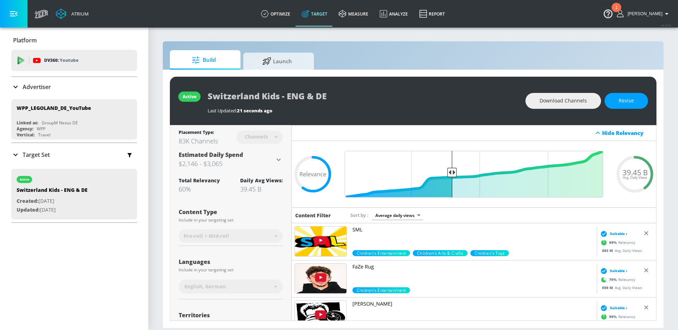
click at [550, 104] on span "Download Channels" at bounding box center [563, 100] width 47 height 9
click at [16, 18] on button "button" at bounding box center [14, 14] width 28 height 28
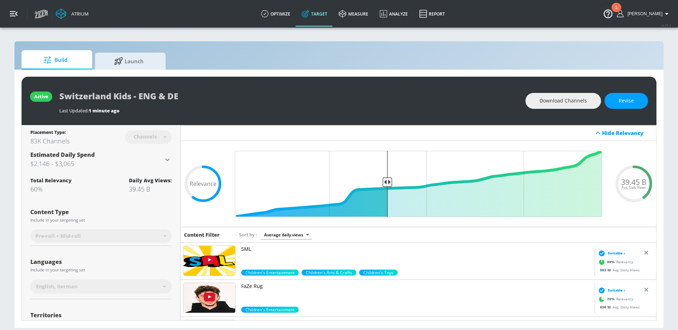
drag, startPoint x: 27, startPoint y: 21, endPoint x: 23, endPoint y: 20, distance: 3.6
click at [25, 21] on button "button" at bounding box center [14, 14] width 28 height 28
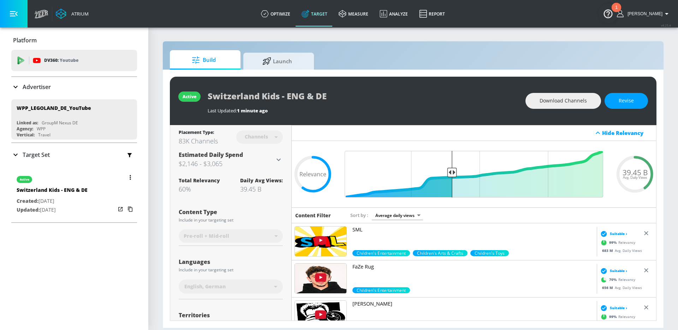
click at [131, 177] on button "button" at bounding box center [130, 177] width 10 height 10
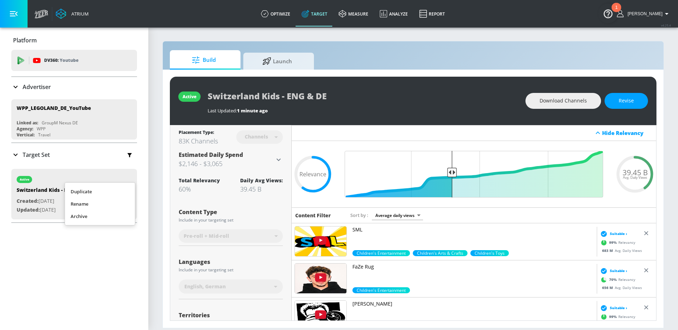
click at [98, 194] on li "Duplicate" at bounding box center [100, 192] width 70 height 12
drag, startPoint x: 34, startPoint y: 158, endPoint x: 56, endPoint y: 216, distance: 62.1
click at [34, 158] on p "Target Set" at bounding box center [36, 155] width 27 height 8
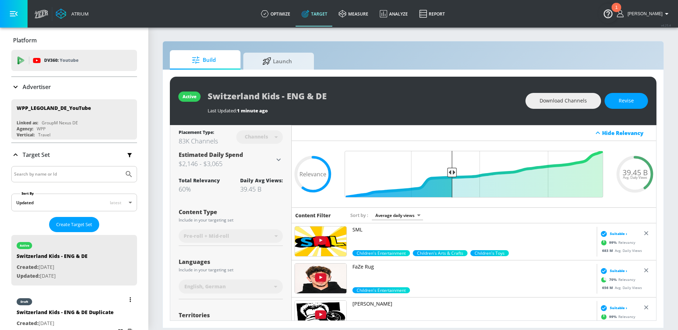
click at [70, 309] on div "Switzerland Kids - ENG & DE Duplicate" at bounding box center [65, 314] width 97 height 10
type input "Switzerland Kids - ENG & DE Duplicate"
type input "0.05"
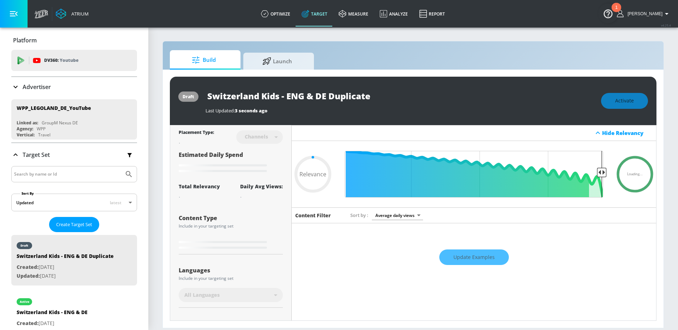
drag, startPoint x: 262, startPoint y: 95, endPoint x: 199, endPoint y: 94, distance: 63.3
click at [199, 94] on div "draft Switzerland Kids - ENG & DE Duplicate Last Updated: 3 seconds ago Activate" at bounding box center [413, 101] width 487 height 48
type input "Kids - ENG & DE Duplicate"
type input "0.05"
drag, startPoint x: 263, startPoint y: 96, endPoint x: 236, endPoint y: 95, distance: 27.3
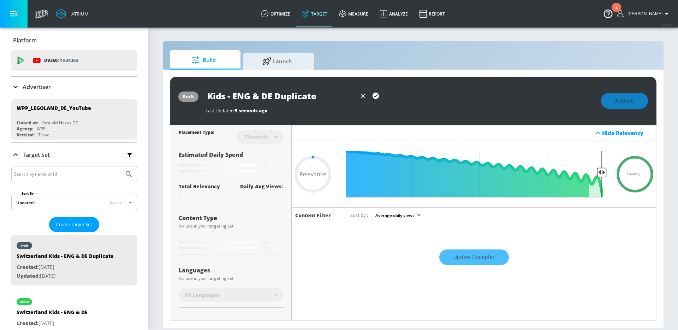
click at [236, 95] on input "Kids - ENG & DE Duplicate" at bounding box center [281, 96] width 151 height 16
drag, startPoint x: 234, startPoint y: 95, endPoint x: 262, endPoint y: 95, distance: 27.9
click at [262, 95] on input "Kids - ENG & DE Duplicate" at bounding box center [281, 96] width 151 height 16
type input "Kids - DE Duplicate"
drag, startPoint x: 274, startPoint y: 98, endPoint x: 303, endPoint y: 101, distance: 29.9
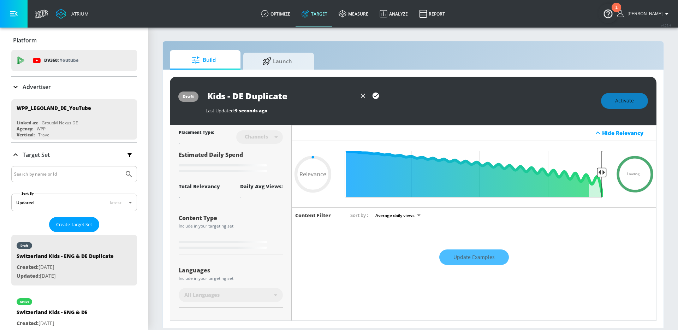
click at [303, 101] on input "Kids - DE Duplicate" at bounding box center [281, 96] width 151 height 16
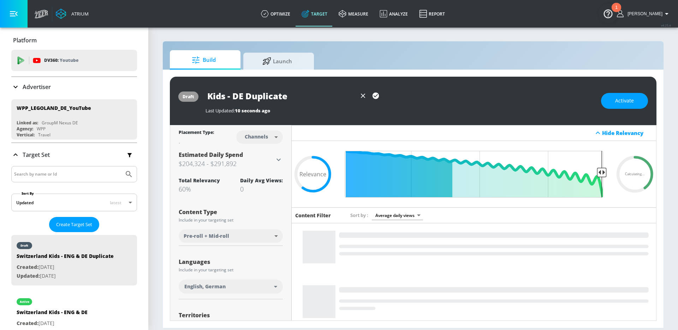
type input "0.6"
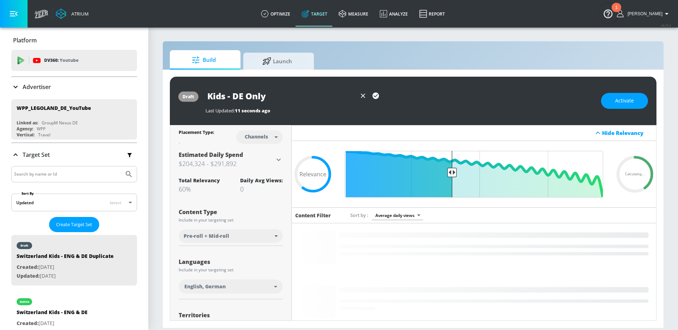
type input "Kids - DE Only"
click at [370, 94] on button "button" at bounding box center [376, 95] width 13 height 13
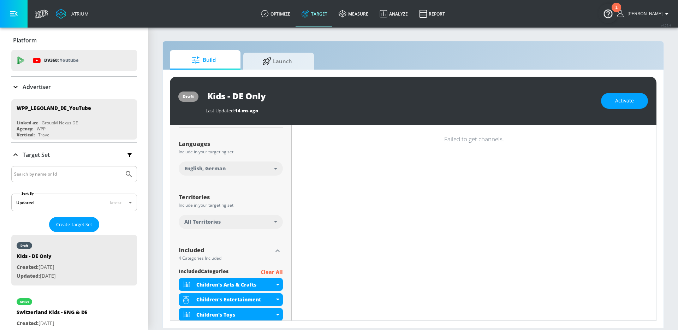
scroll to position [121, 0]
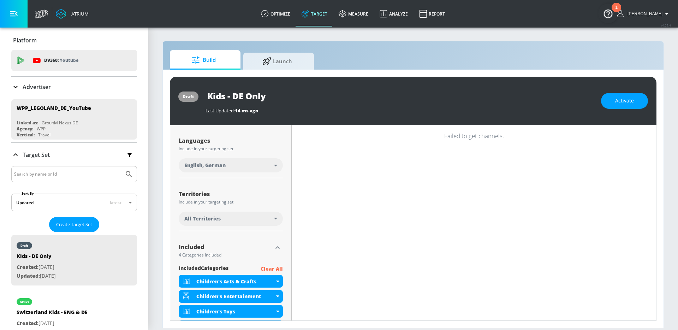
click at [277, 164] on div "English, German" at bounding box center [231, 165] width 104 height 14
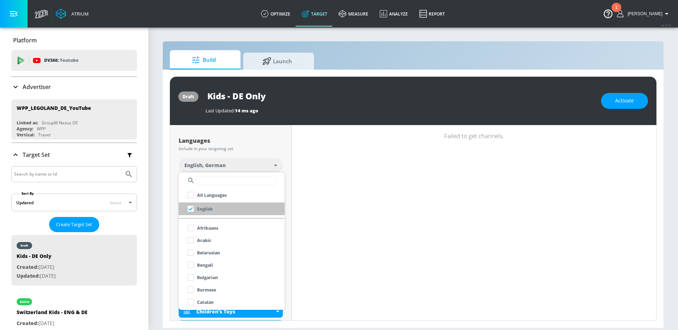
click at [194, 210] on input "checkbox" at bounding box center [190, 208] width 13 height 13
checkbox input "false"
drag, startPoint x: 319, startPoint y: 187, endPoint x: 288, endPoint y: 185, distance: 31.1
click at [319, 187] on div at bounding box center [339, 165] width 678 height 330
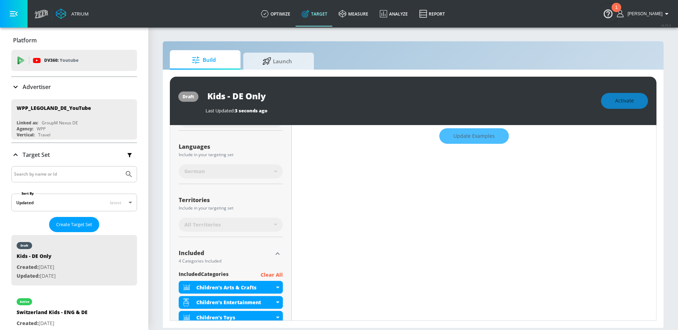
scroll to position [127, 0]
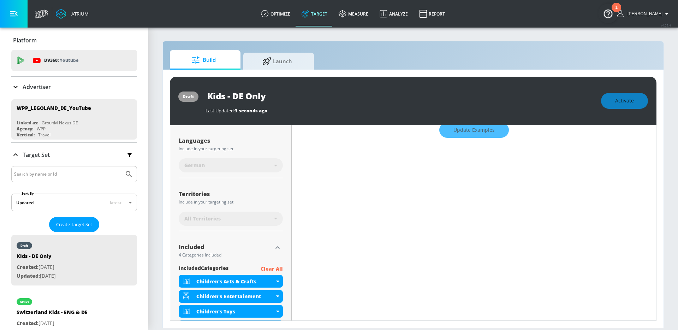
click at [19, 15] on button "button" at bounding box center [14, 14] width 28 height 28
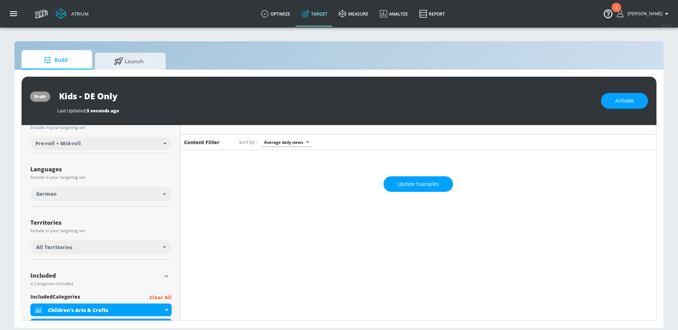
scroll to position [0, 0]
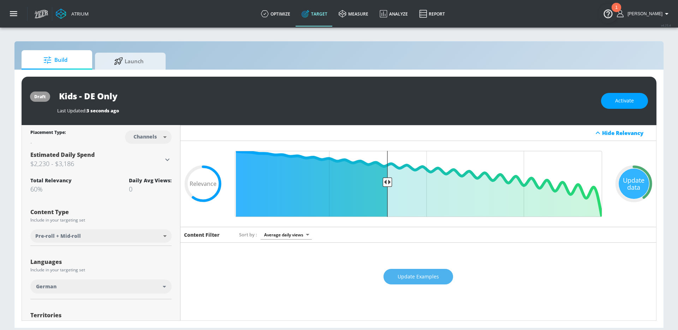
click at [417, 278] on span "Update Examples" at bounding box center [418, 276] width 41 height 9
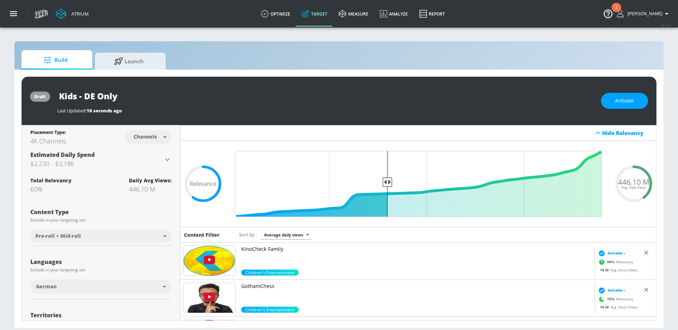
click at [252, 285] on p "GothamChess" at bounding box center [416, 286] width 351 height 7
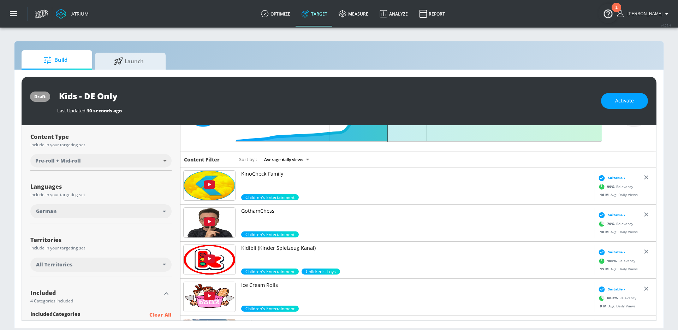
scroll to position [114, 0]
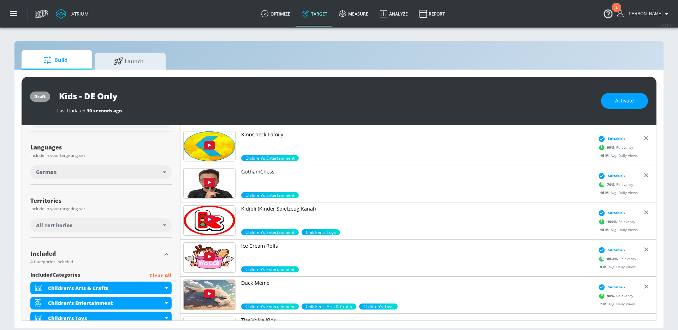
click at [269, 136] on p "KinoCheck Family" at bounding box center [416, 134] width 351 height 7
click at [270, 208] on p "Kidibli (Kinder Spielzeug Kanal)" at bounding box center [416, 208] width 351 height 7
click at [265, 247] on p "Ice Cream Rolls" at bounding box center [416, 245] width 351 height 7
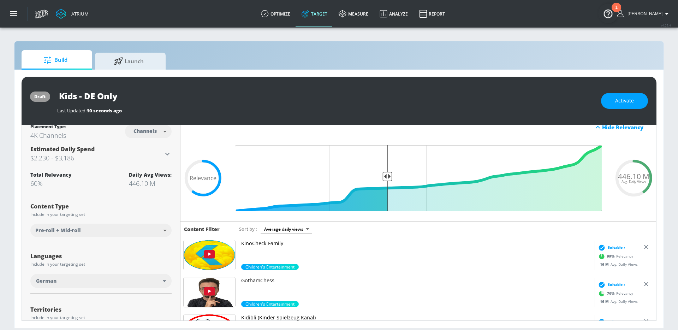
scroll to position [1, 0]
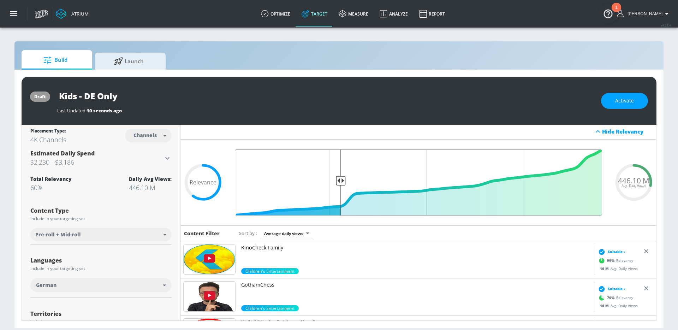
type input "0.72"
drag, startPoint x: 388, startPoint y: 181, endPoint x: 342, endPoint y: 181, distance: 45.9
click at [342, 181] on input "Final Threshold" at bounding box center [418, 182] width 375 height 66
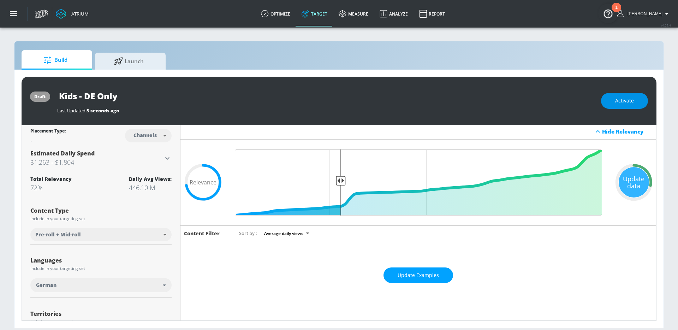
click at [615, 99] on button "Activate" at bounding box center [624, 101] width 47 height 16
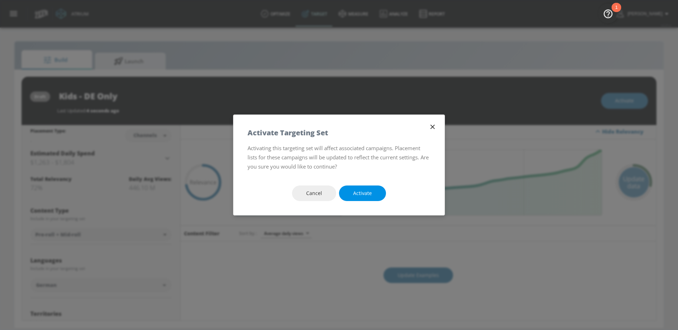
click at [374, 196] on button "Activate" at bounding box center [362, 194] width 47 height 16
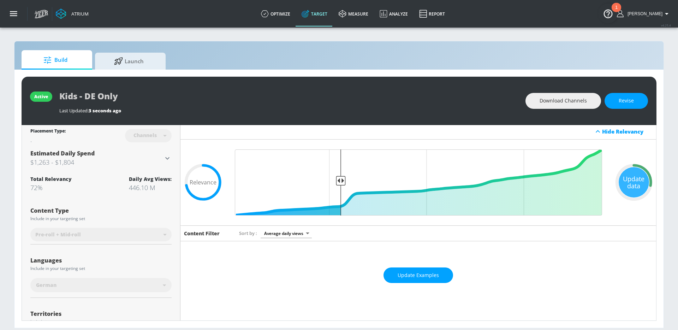
scroll to position [0, 0]
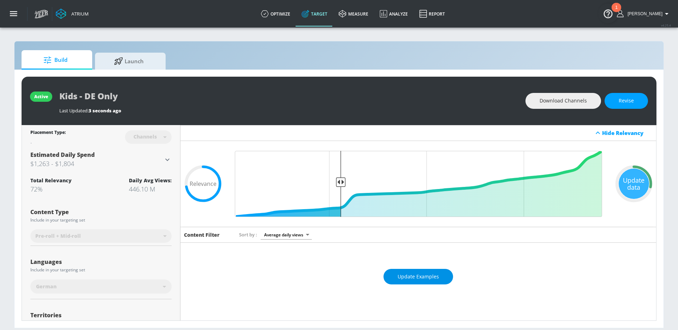
click at [436, 275] on span "Update Examples" at bounding box center [418, 276] width 41 height 9
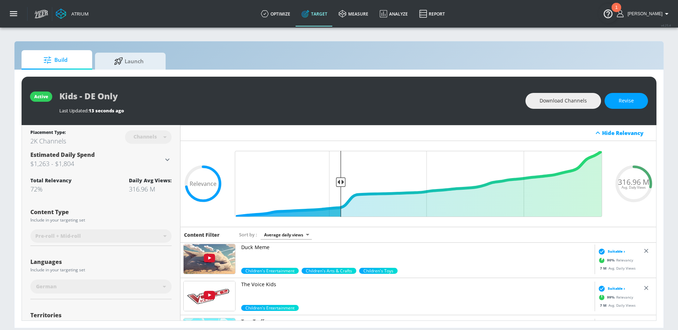
scroll to position [109, 0]
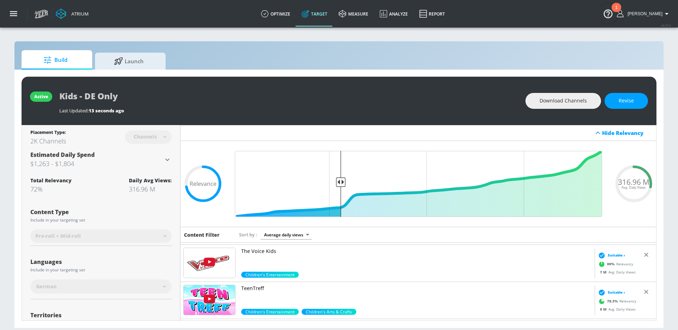
click at [250, 289] on p "TeenTreff" at bounding box center [416, 288] width 351 height 7
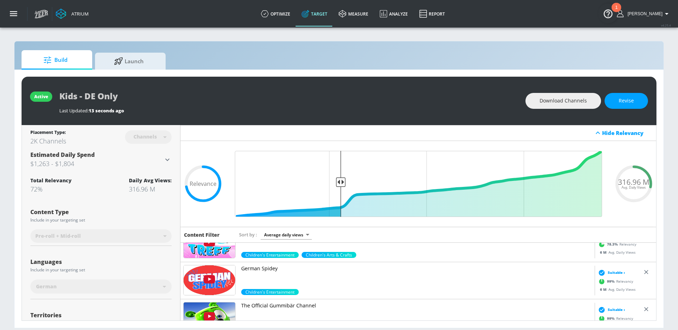
scroll to position [171, 0]
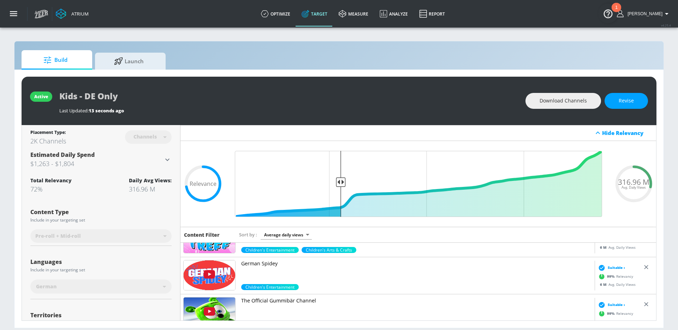
click at [265, 263] on p "German Spidey" at bounding box center [416, 263] width 351 height 7
click at [281, 301] on p "The Official Gummibär Channel" at bounding box center [416, 300] width 351 height 7
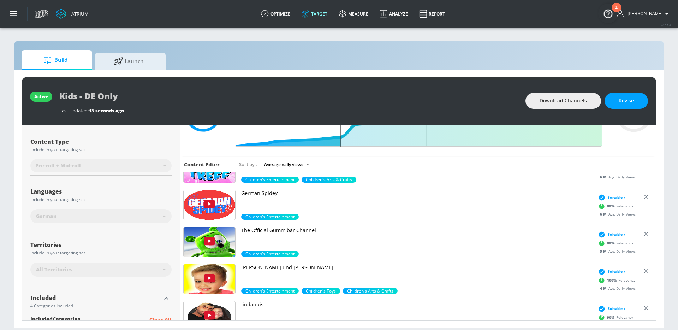
scroll to position [71, 0]
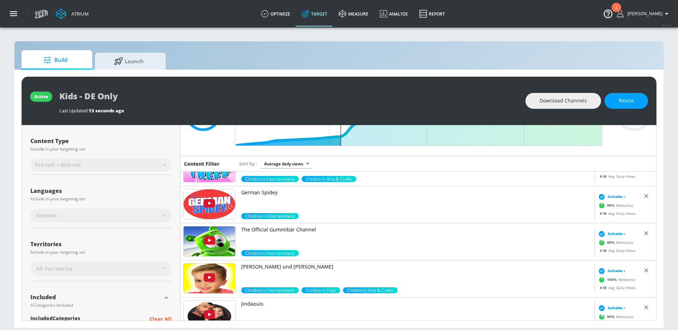
click at [255, 264] on p "Vlad und Niki" at bounding box center [416, 266] width 351 height 7
click at [576, 105] on span "Download Channels" at bounding box center [563, 100] width 47 height 9
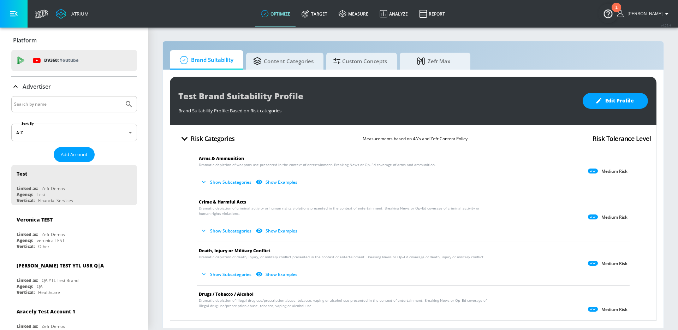
click at [44, 107] on input "Search by name" at bounding box center [67, 104] width 107 height 9
click at [121, 96] on button "Submit Search" at bounding box center [129, 104] width 16 height 16
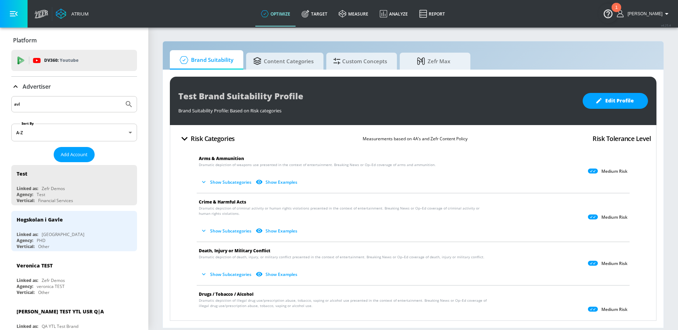
click at [26, 102] on input "avl" at bounding box center [67, 104] width 107 height 9
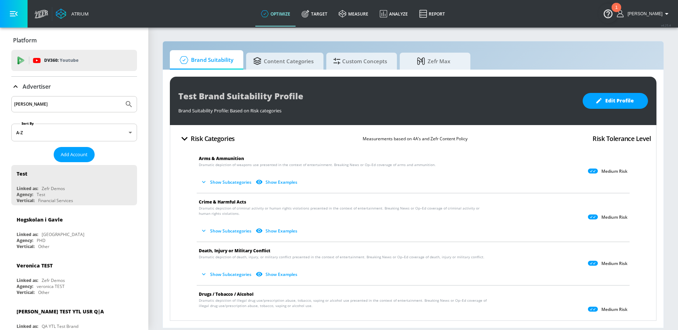
type input "alvandi"
click at [121, 96] on button "Submit Search" at bounding box center [129, 104] width 16 height 16
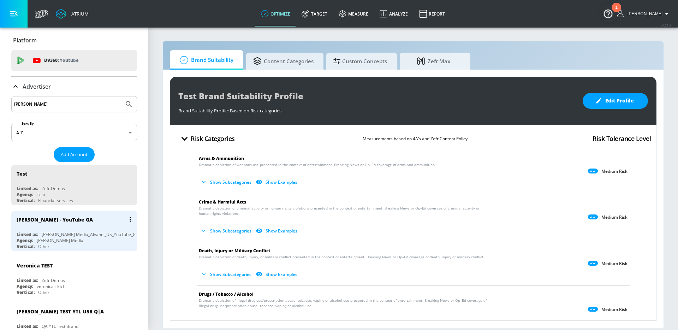
click at [85, 223] on div "Alvandi - YouTube GA" at bounding box center [76, 219] width 119 height 17
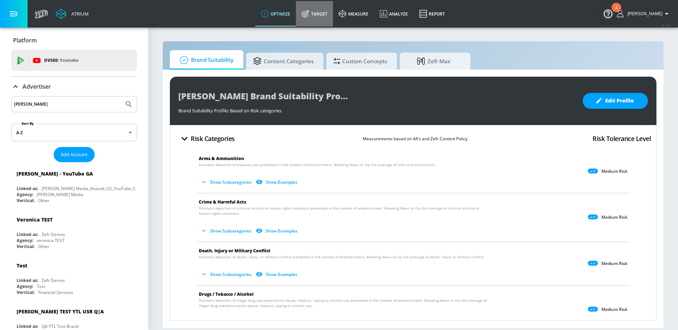
drag, startPoint x: 328, startPoint y: 14, endPoint x: 335, endPoint y: 56, distance: 41.9
click at [328, 14] on link "Target" at bounding box center [314, 13] width 37 height 25
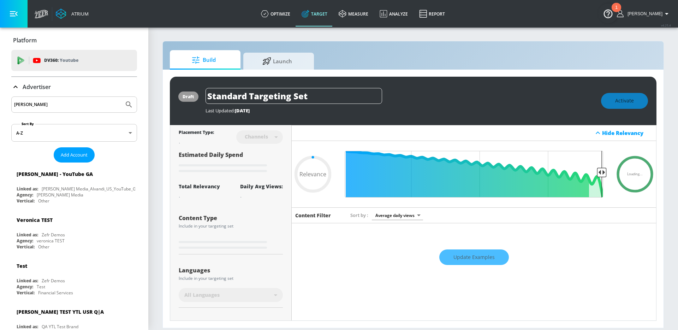
type input "0.05"
click at [274, 65] on span "Launch" at bounding box center [278, 60] width 54 height 17
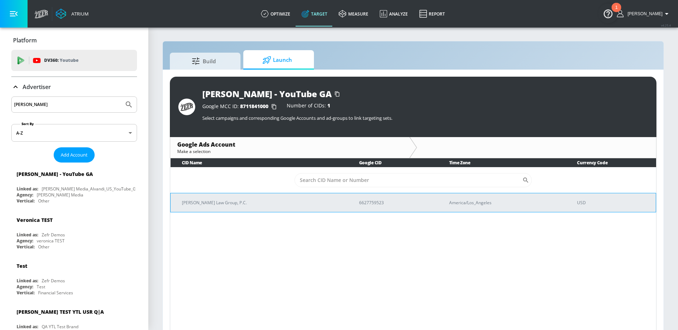
click at [292, 208] on td "Alvandi Law Group, P.C." at bounding box center [259, 202] width 177 height 19
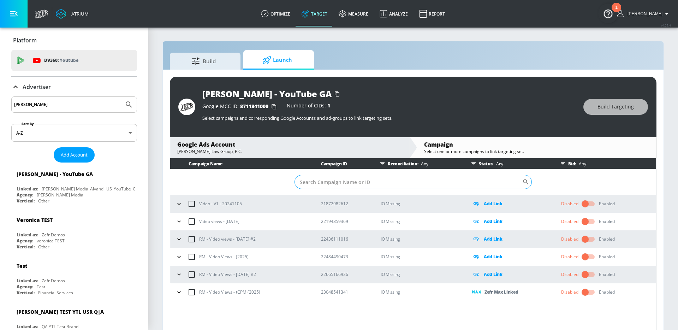
click at [363, 182] on input "Sort By" at bounding box center [409, 182] width 228 height 14
paste input "23048541341"
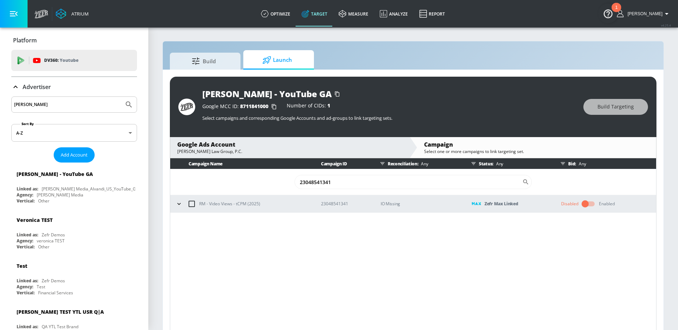
type input "23048541341"
click at [177, 205] on icon "button" at bounding box center [179, 203] width 7 height 7
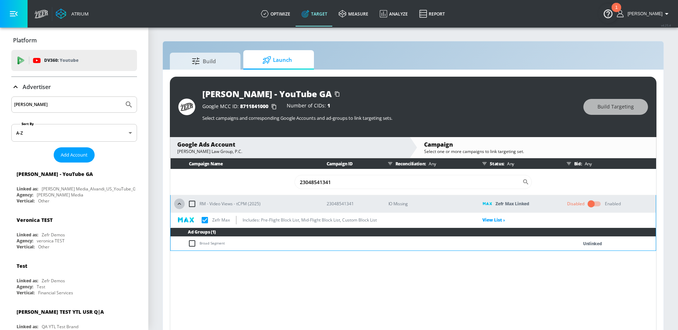
click at [180, 205] on icon "button" at bounding box center [179, 203] width 7 height 7
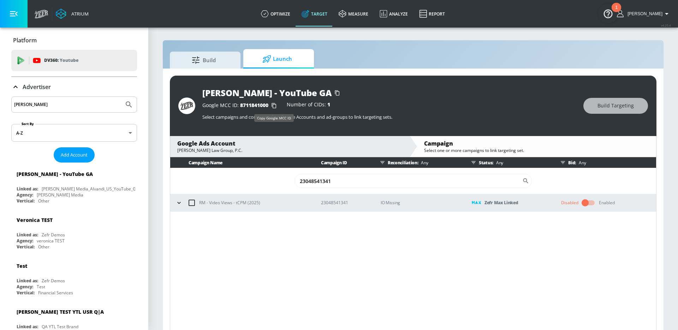
drag, startPoint x: 275, startPoint y: 106, endPoint x: 226, endPoint y: 80, distance: 55.0
click at [274, 105] on icon "button" at bounding box center [274, 105] width 11 height 11
